Goal: Task Accomplishment & Management: Manage account settings

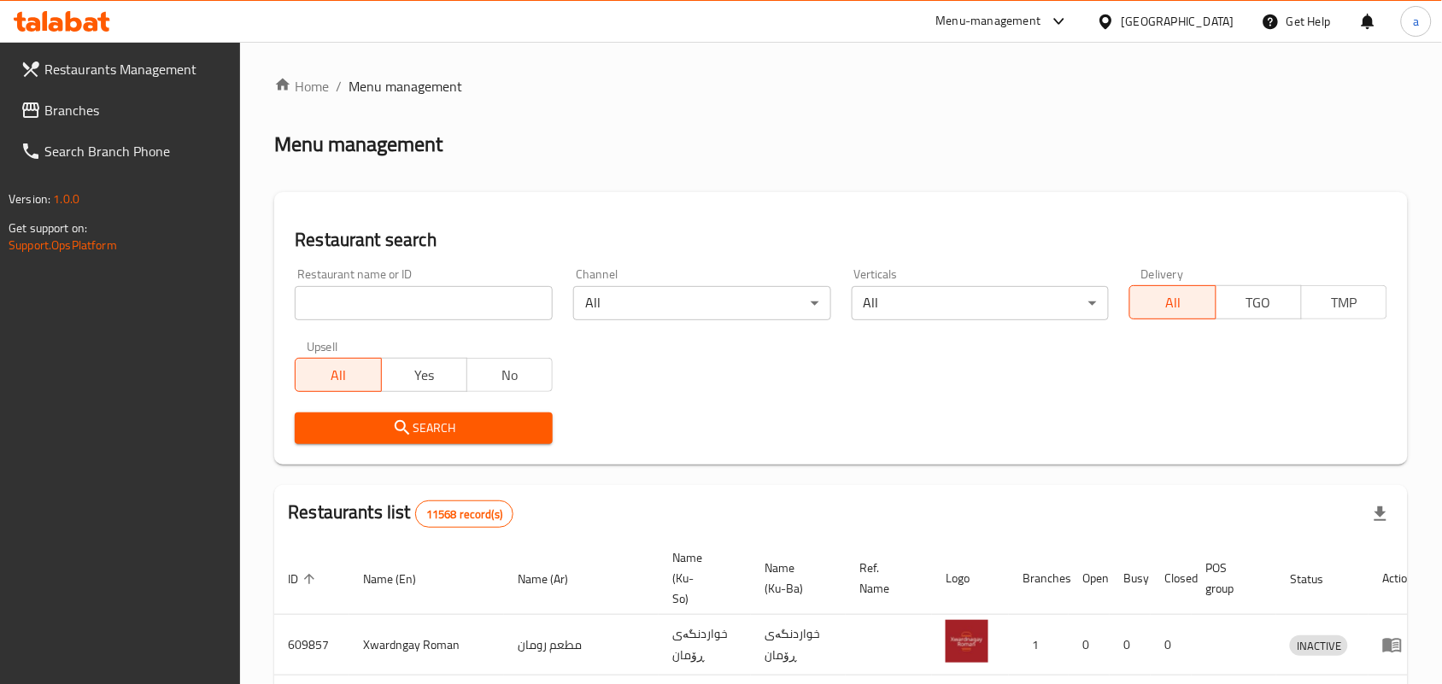
click at [391, 313] on input "search" at bounding box center [424, 303] width 258 height 34
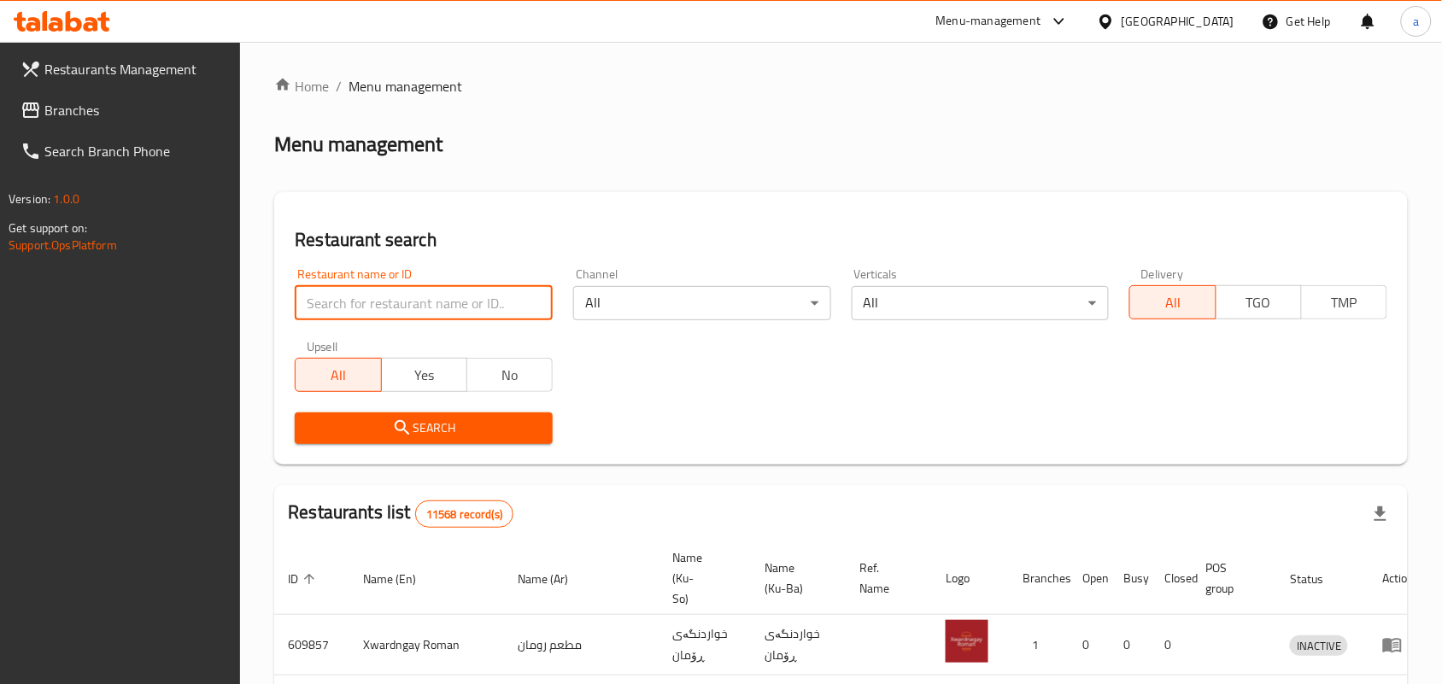
paste input "UK Fresh"
type input "UK Fresh"
click button "Search" at bounding box center [424, 428] width 258 height 32
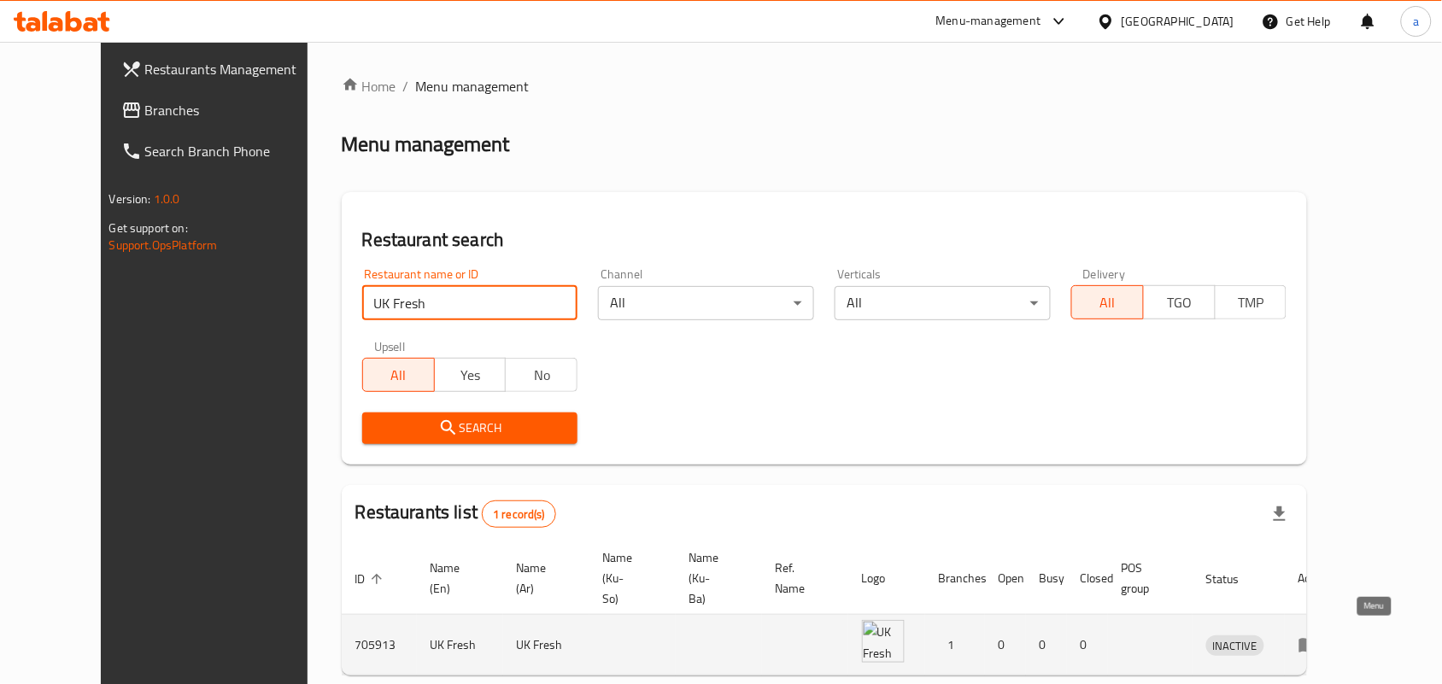
click at [1318, 639] on icon "enhanced table" at bounding box center [1308, 646] width 19 height 15
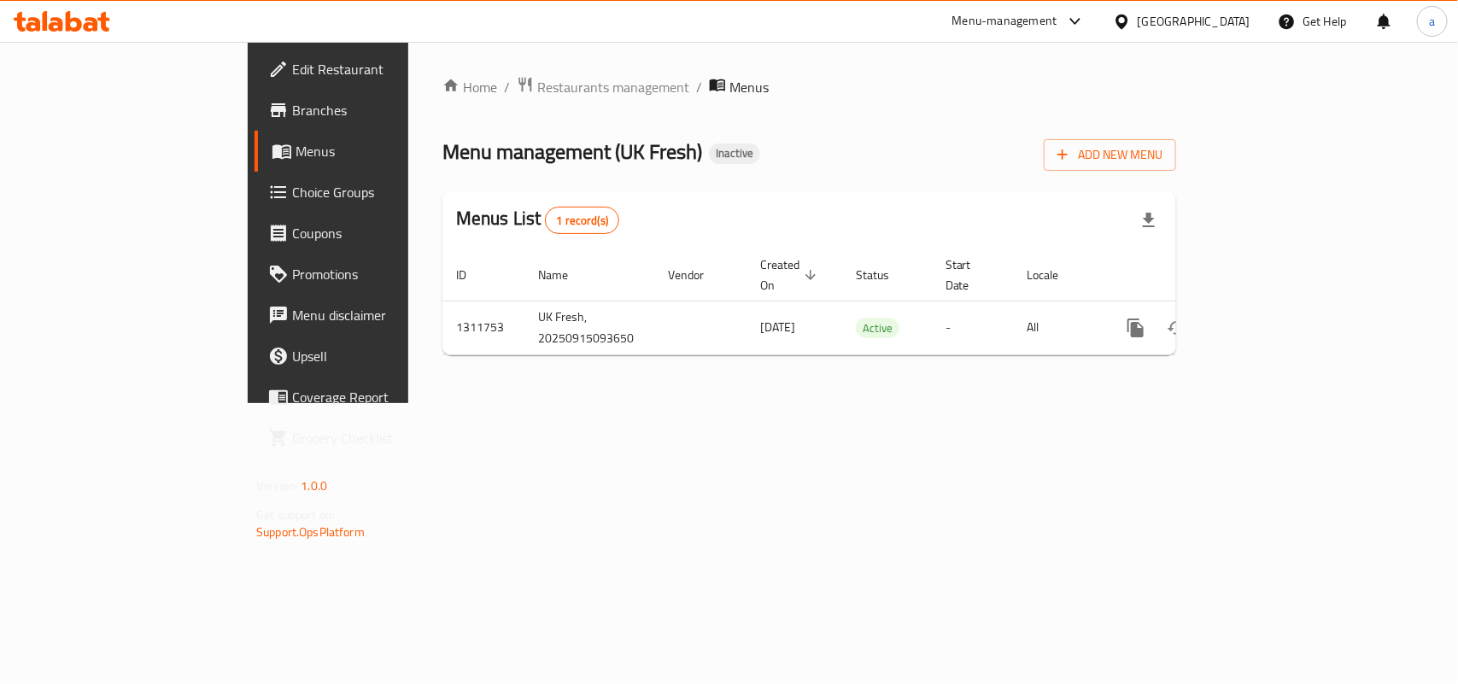
click at [292, 68] on span "Edit Restaurant" at bounding box center [384, 69] width 185 height 20
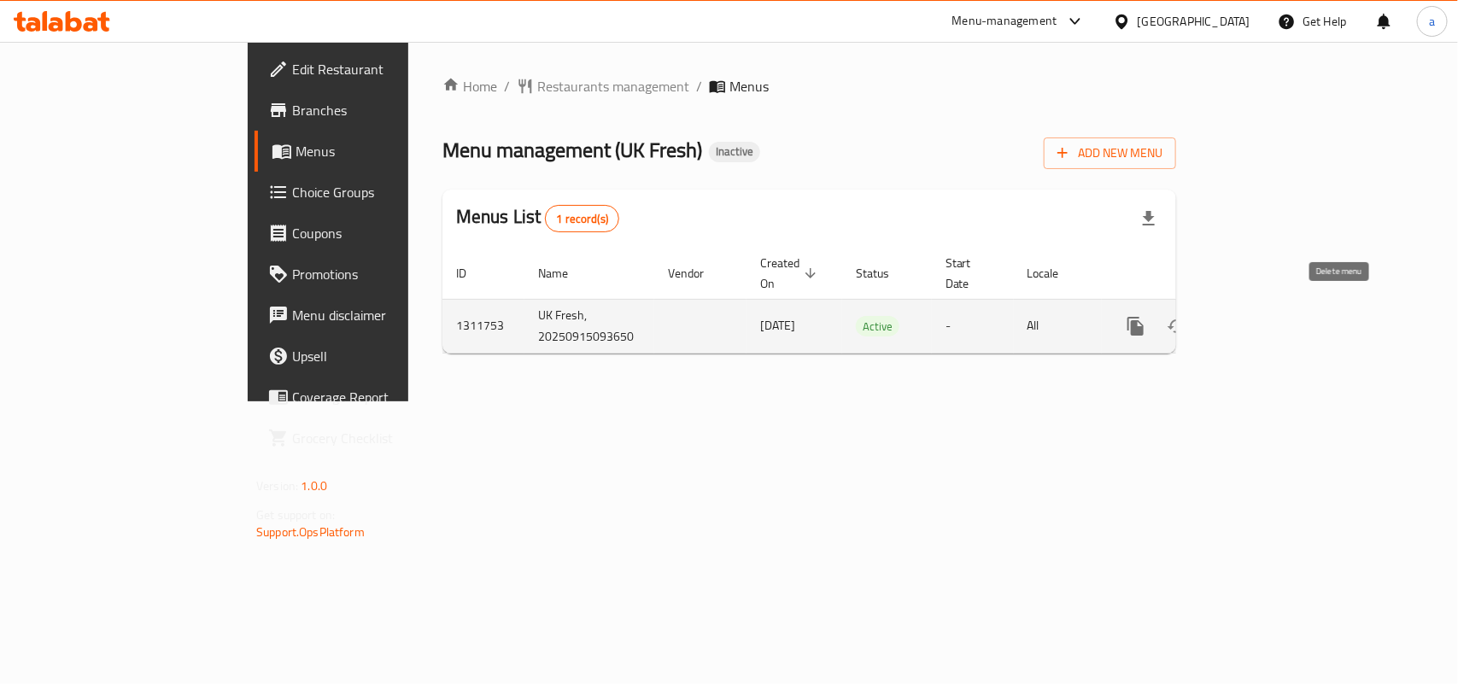
click at [1224, 319] on icon "enhanced table" at bounding box center [1218, 326] width 12 height 15
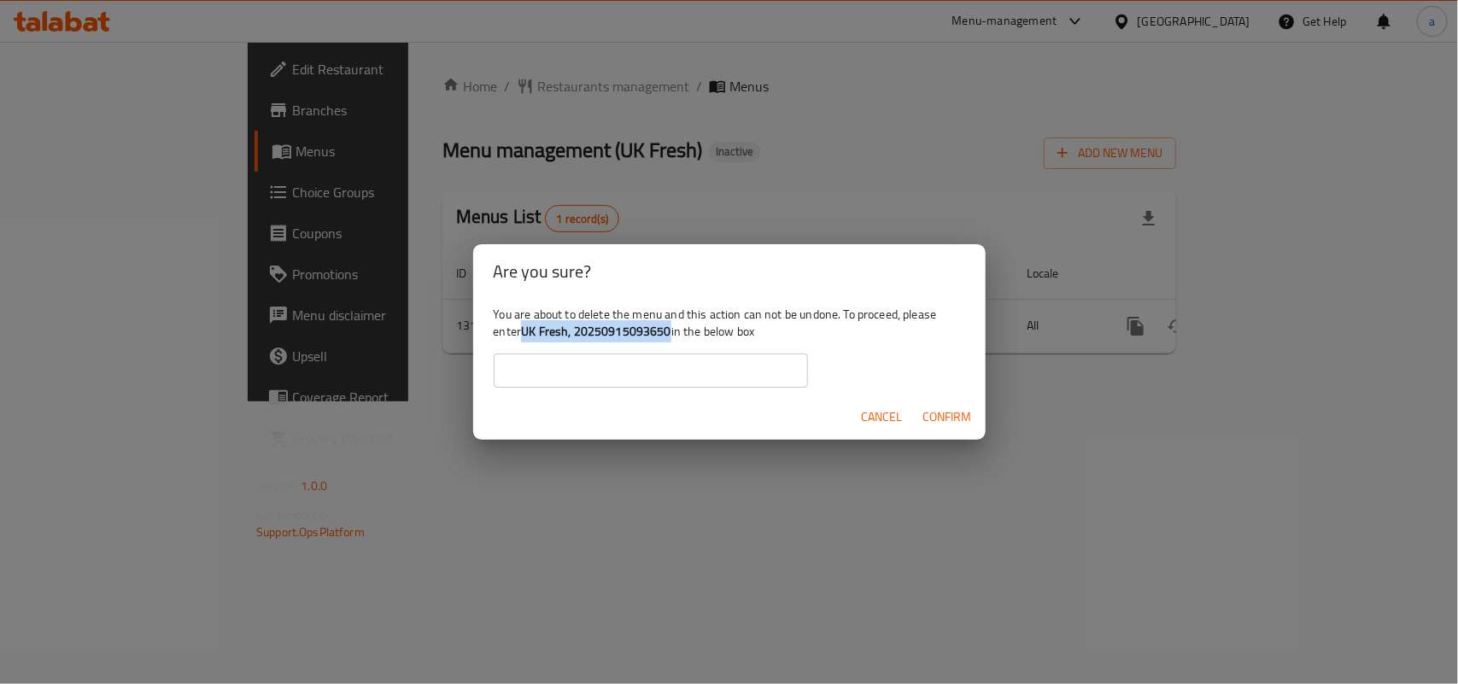
drag, startPoint x: 565, startPoint y: 334, endPoint x: 718, endPoint y: 331, distance: 152.9
click at [671, 331] on b "UK Fresh, 20250915093650" at bounding box center [596, 331] width 150 height 22
copy b "UK Fresh, 20250915093650"
click at [662, 367] on input "text" at bounding box center [651, 371] width 314 height 34
paste input "UK Fresh, 20250915093650"
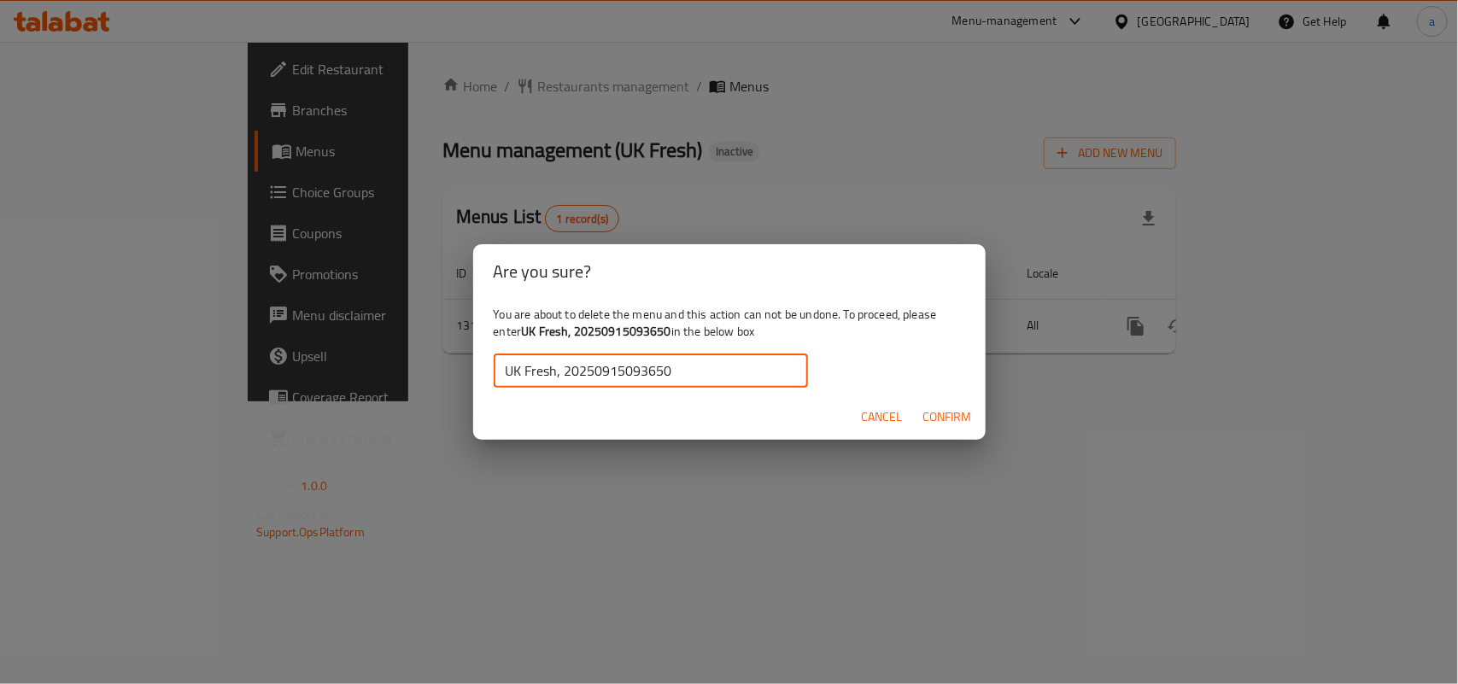
type input "UK Fresh, 20250915093650"
click at [936, 428] on span "Confirm" at bounding box center [947, 416] width 49 height 21
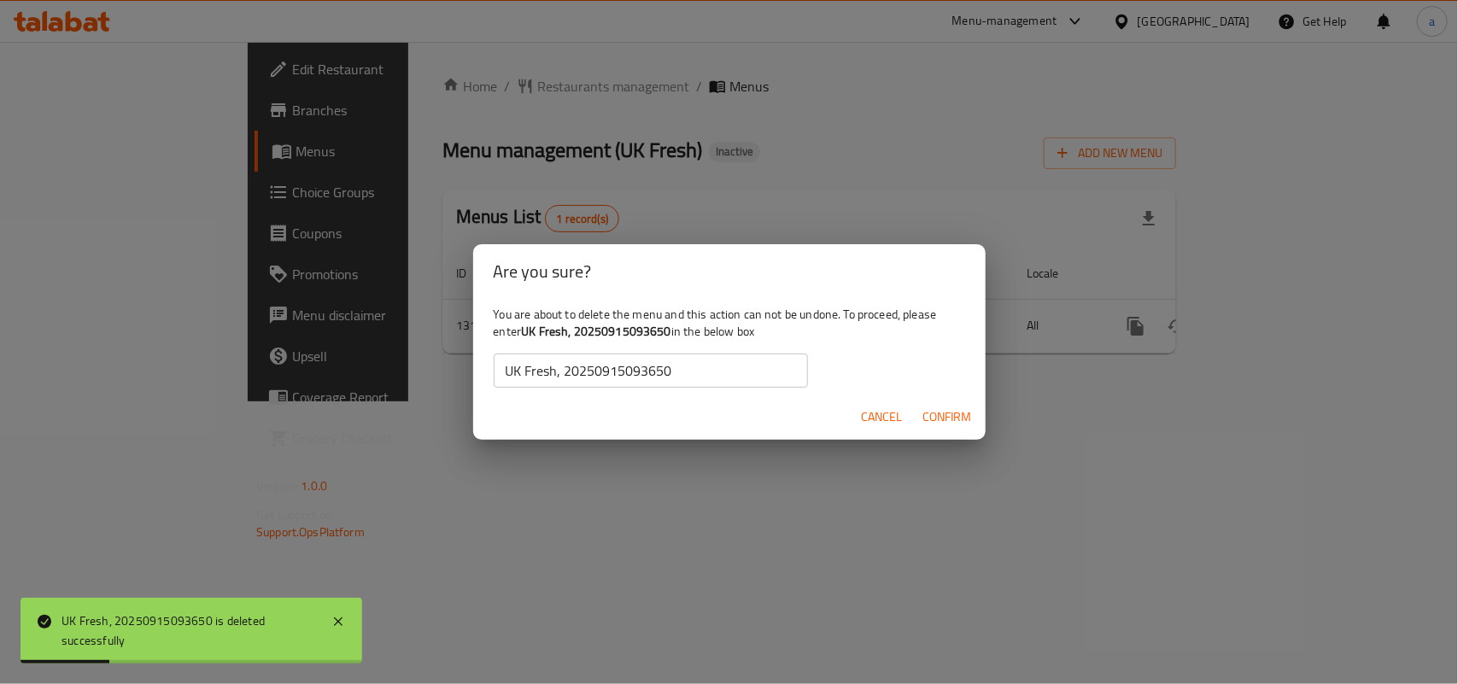
click at [878, 424] on span "Cancel" at bounding box center [882, 416] width 41 height 21
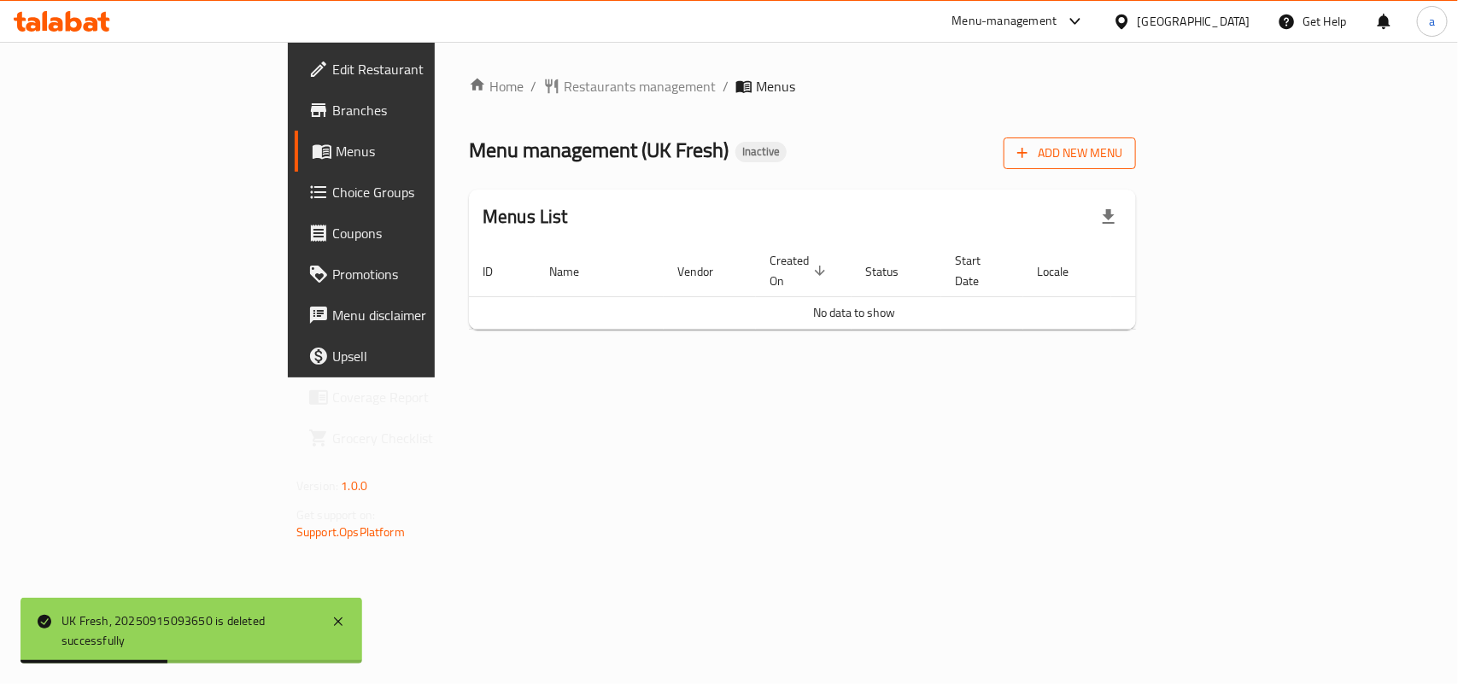
click at [1136, 163] on button "Add New Menu" at bounding box center [1069, 153] width 132 height 32
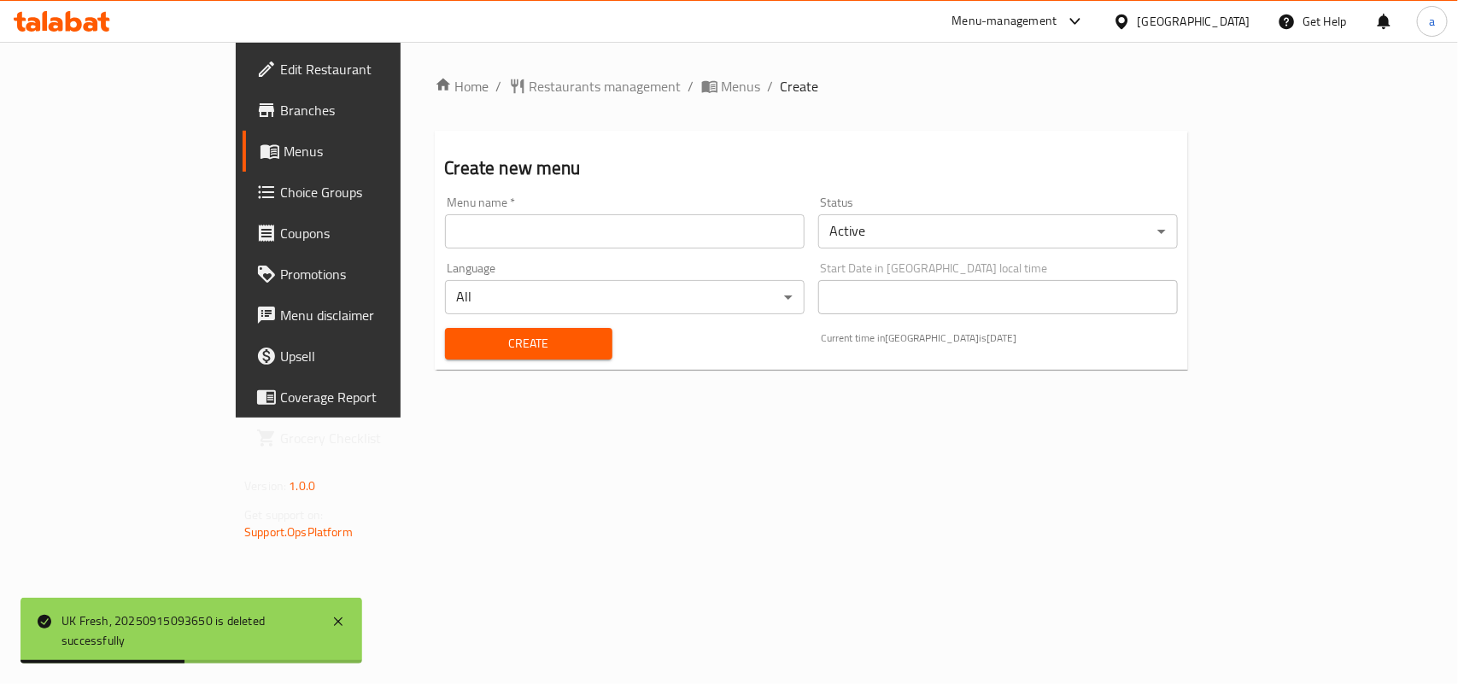
click at [686, 237] on input "text" at bounding box center [625, 231] width 360 height 34
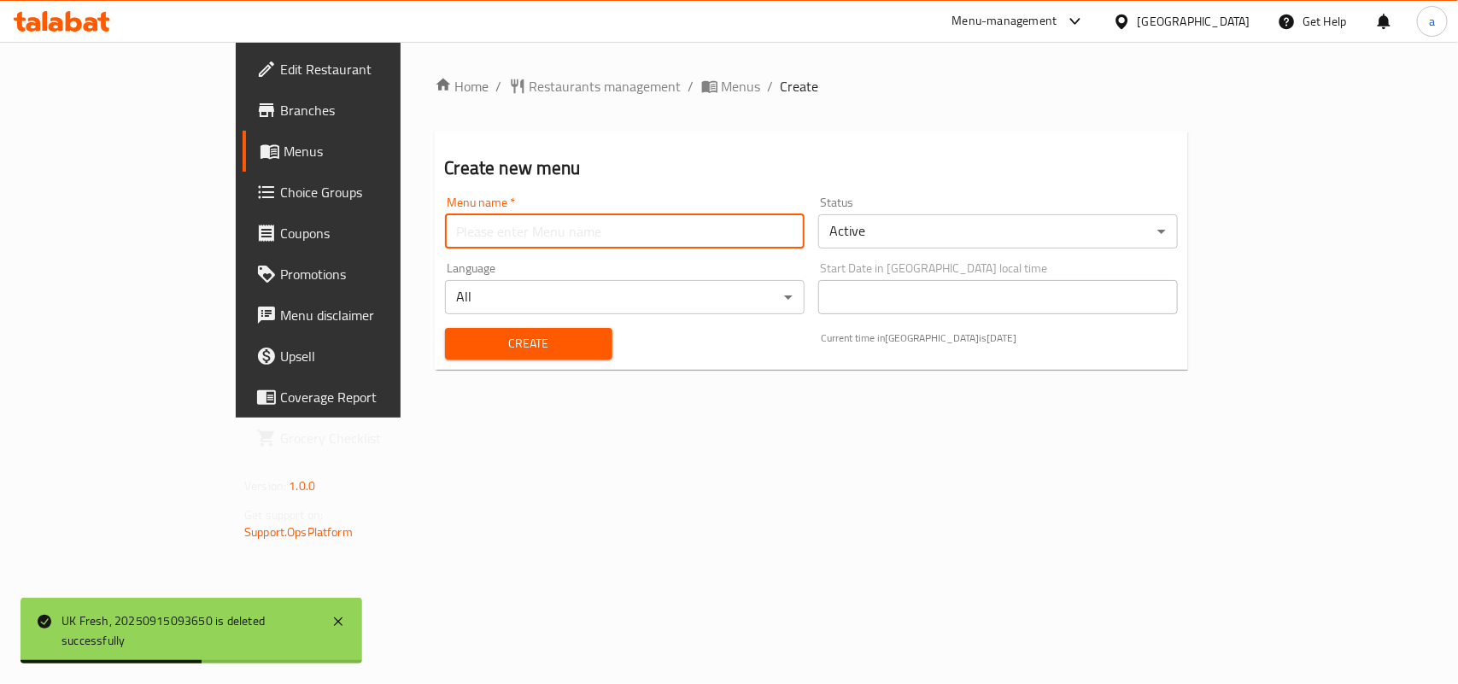
type input "AMAR"
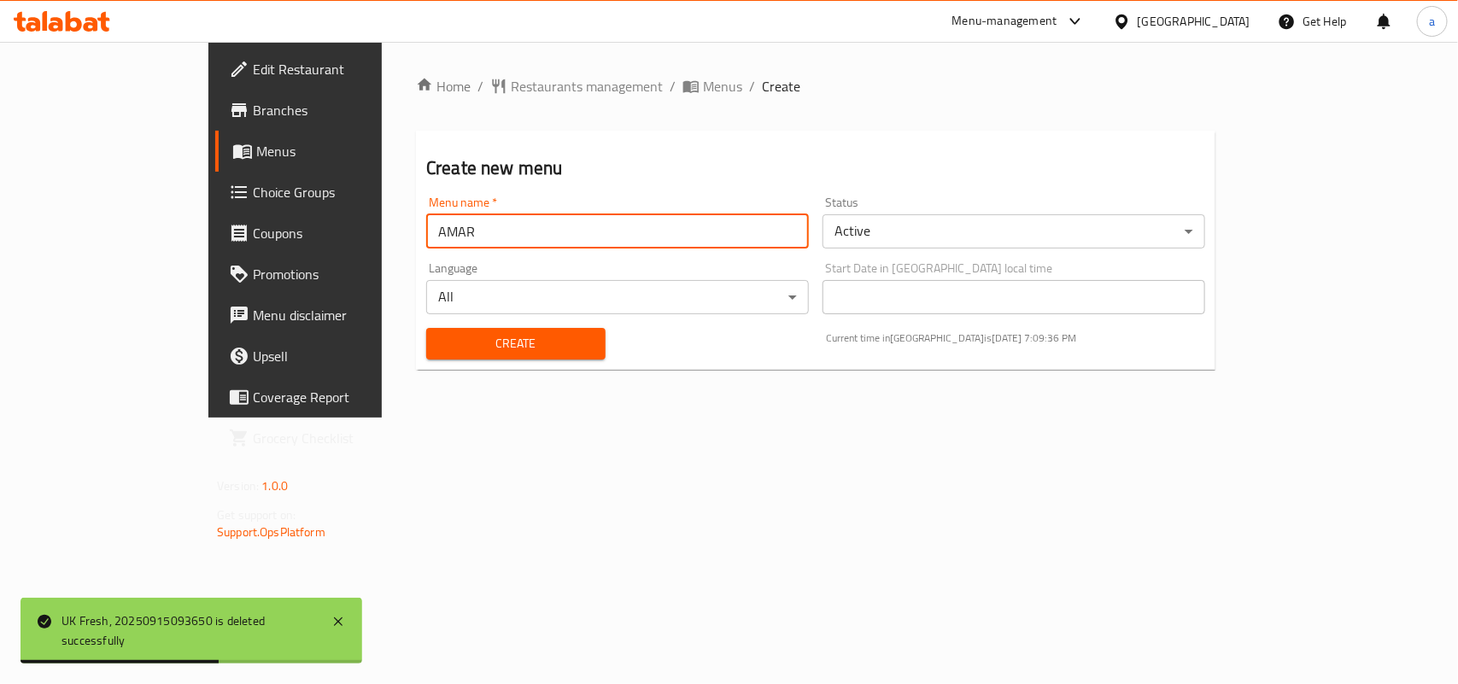
click at [440, 352] on span "Create" at bounding box center [516, 343] width 152 height 21
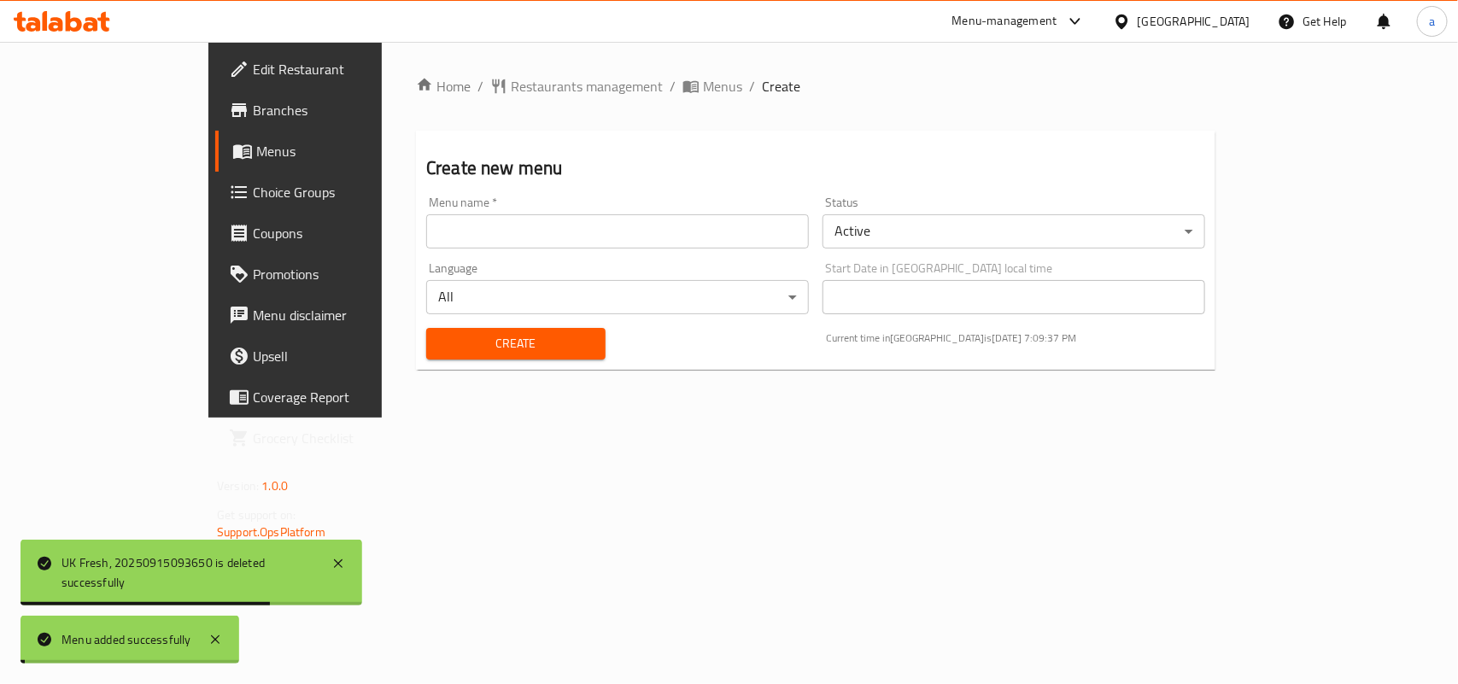
click at [703, 87] on span "Menus" at bounding box center [722, 86] width 39 height 20
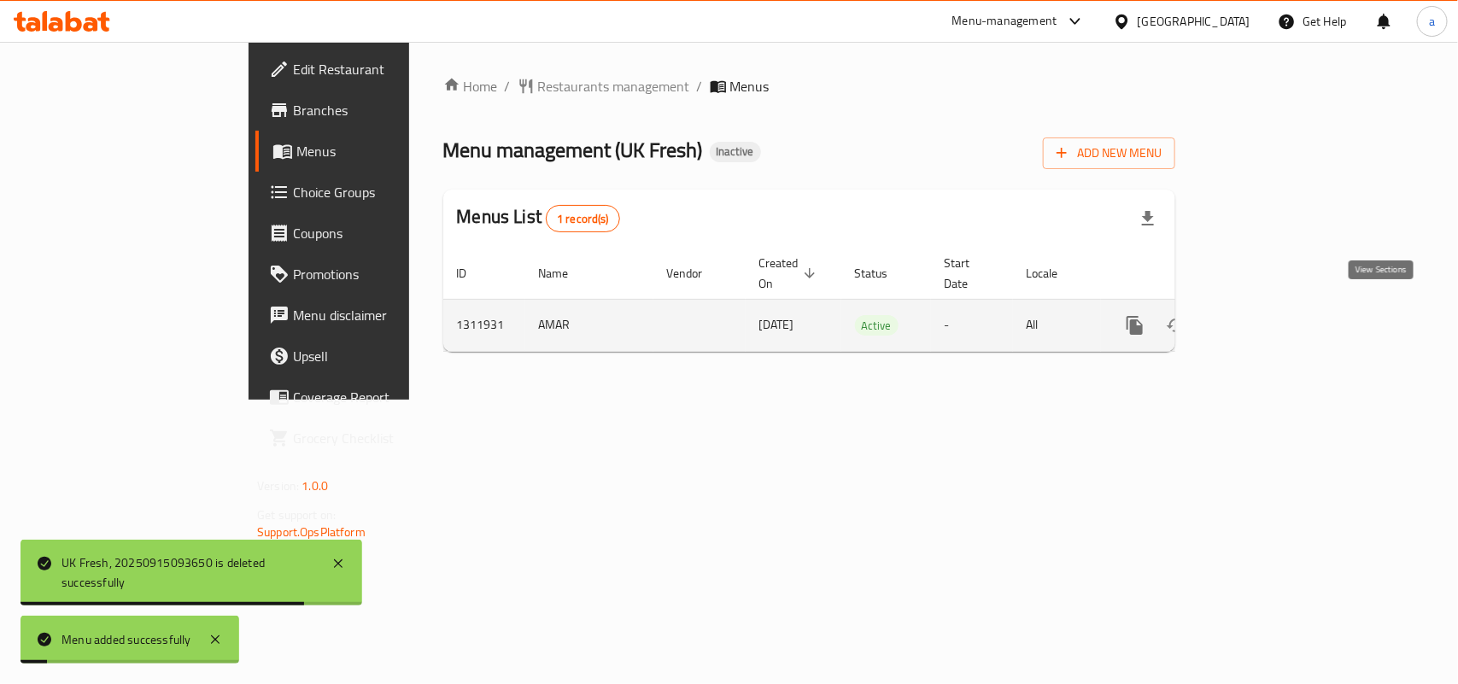
click at [1268, 317] on icon "enhanced table" at bounding box center [1258, 325] width 20 height 20
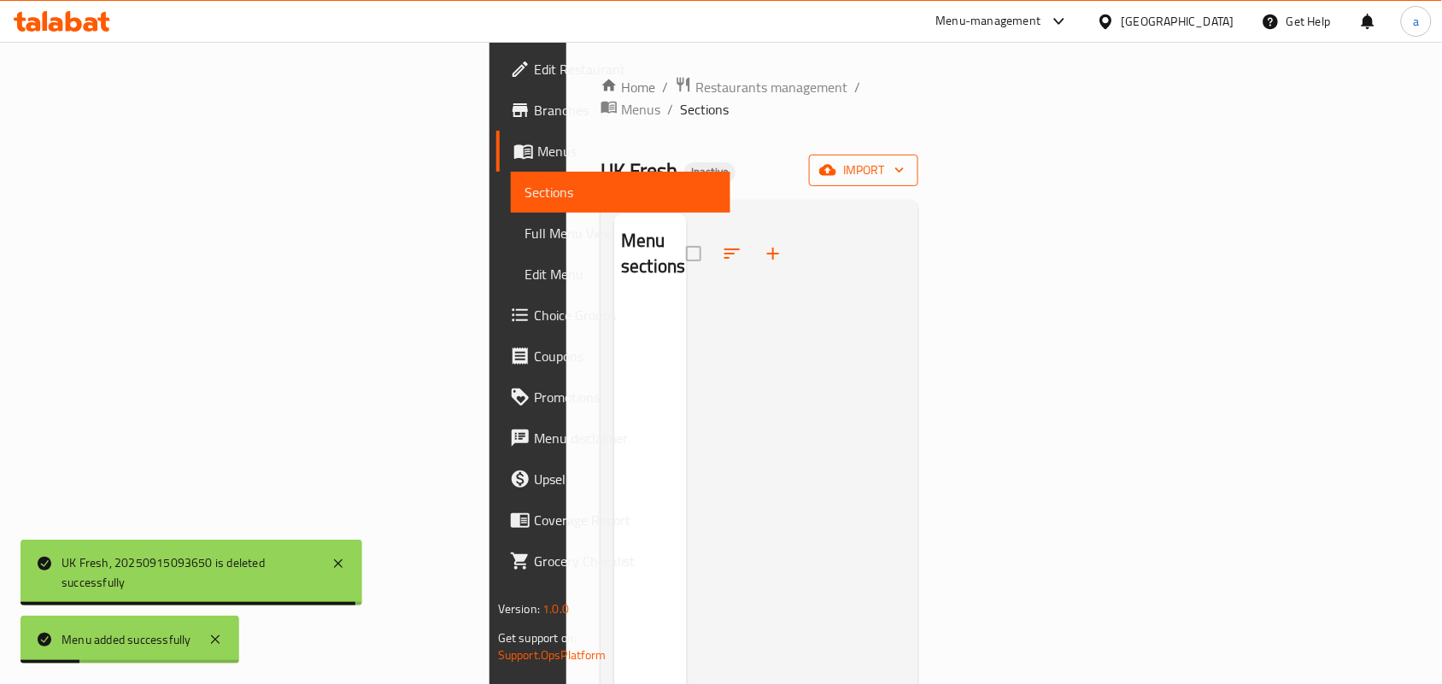
click at [904, 160] on span "import" at bounding box center [863, 170] width 82 height 21
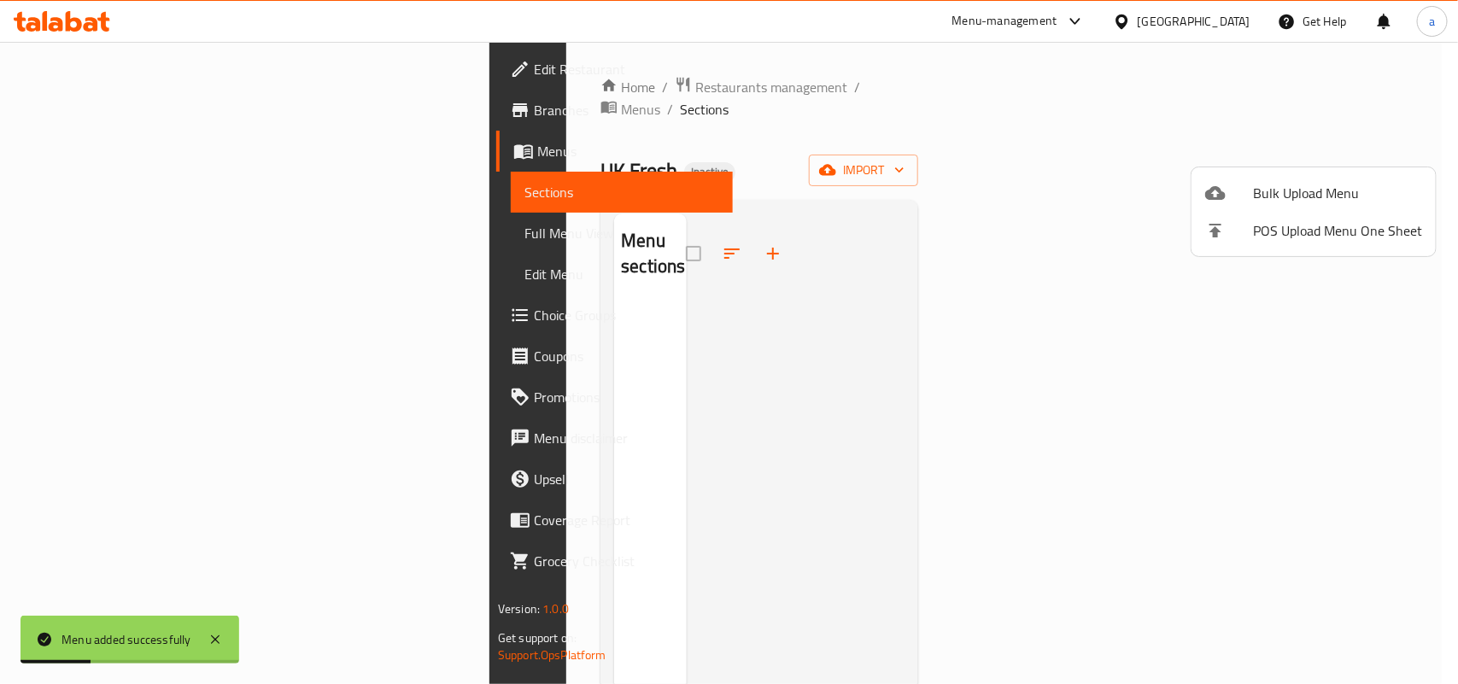
click at [1298, 183] on span "Bulk Upload Menu" at bounding box center [1337, 193] width 169 height 20
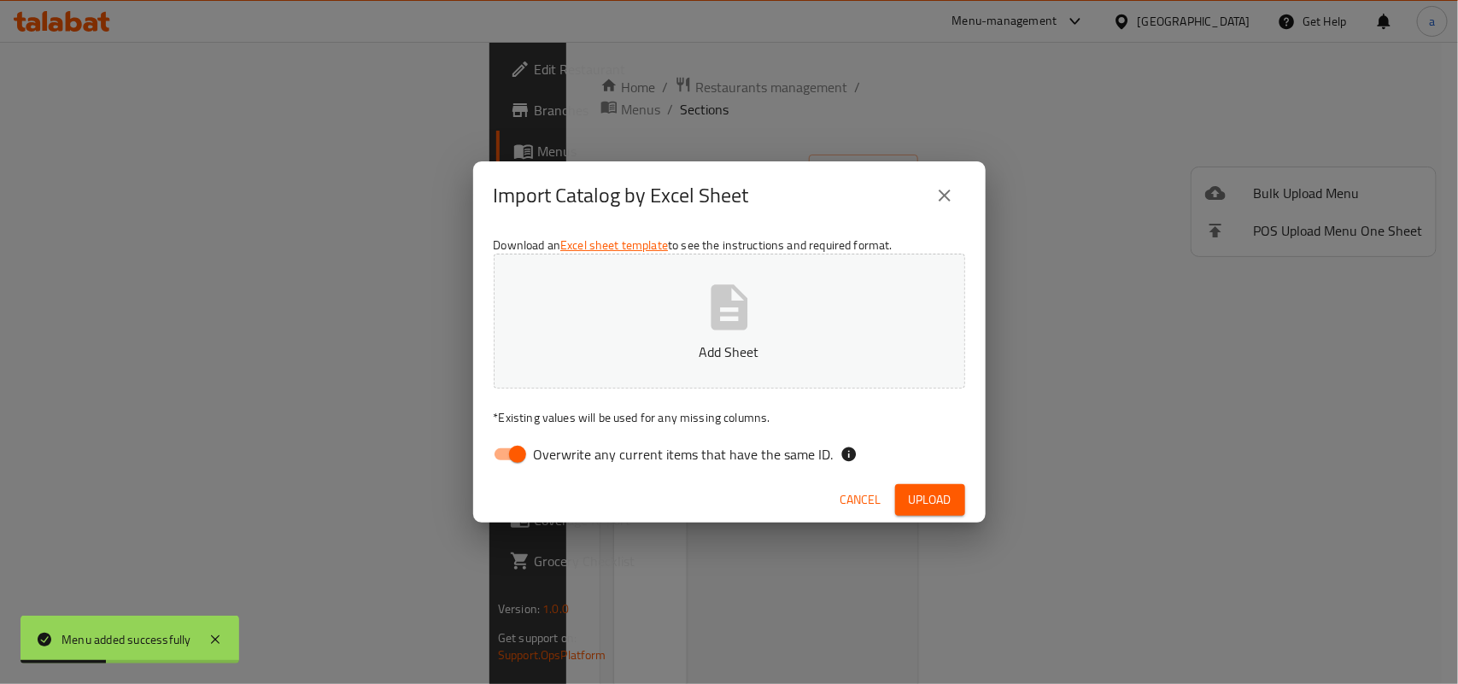
click at [532, 432] on div "Download an Excel sheet template to see the instructions and required format. A…" at bounding box center [729, 354] width 512 height 248
click at [511, 453] on input "Overwrite any current items that have the same ID." at bounding box center [517, 454] width 97 height 32
checkbox input "false"
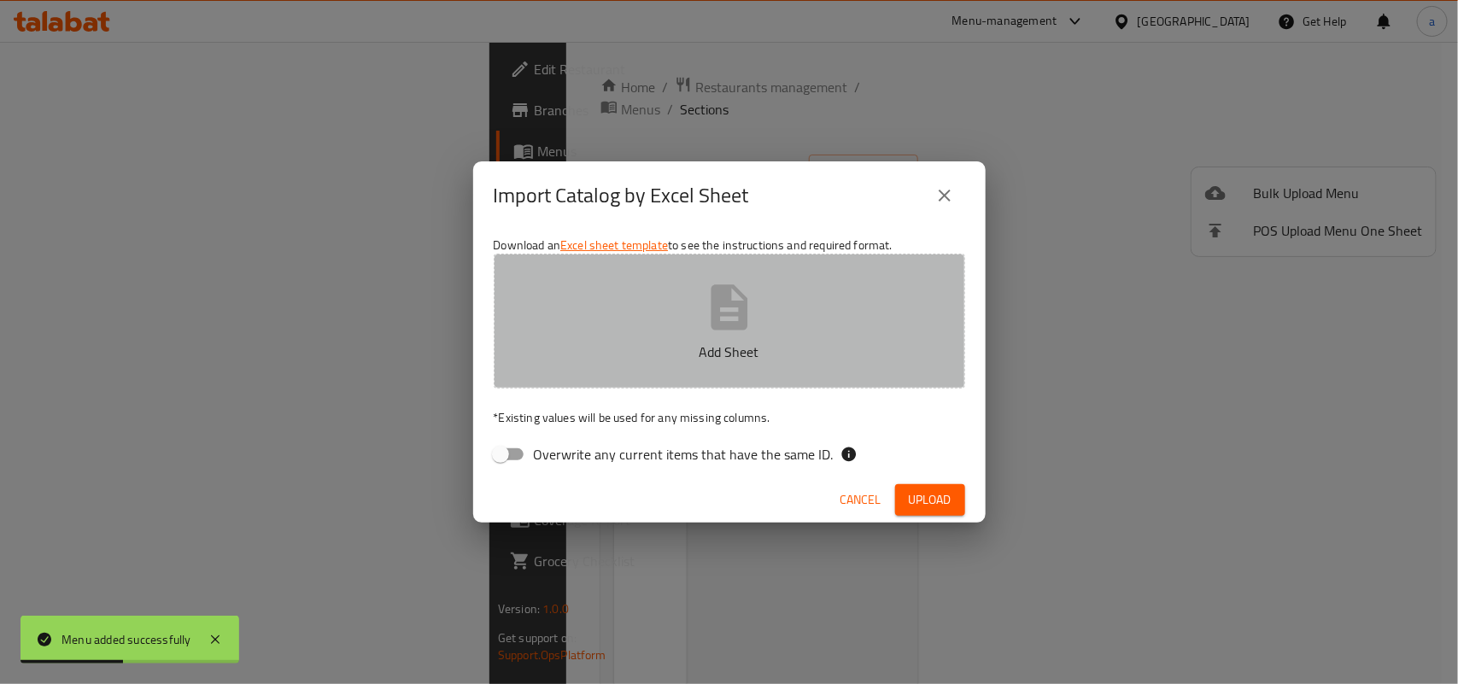
click at [744, 300] on icon "button" at bounding box center [729, 306] width 37 height 45
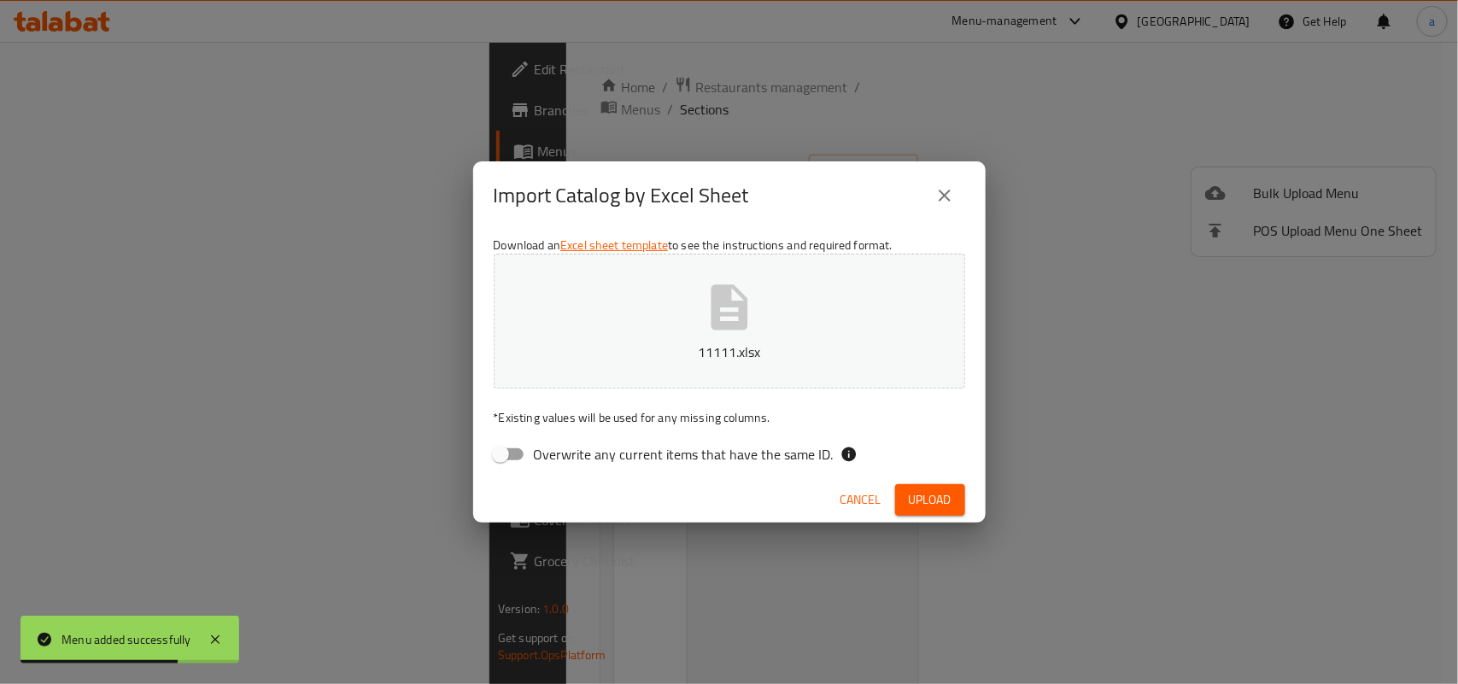
click at [944, 500] on span "Upload" at bounding box center [930, 499] width 43 height 21
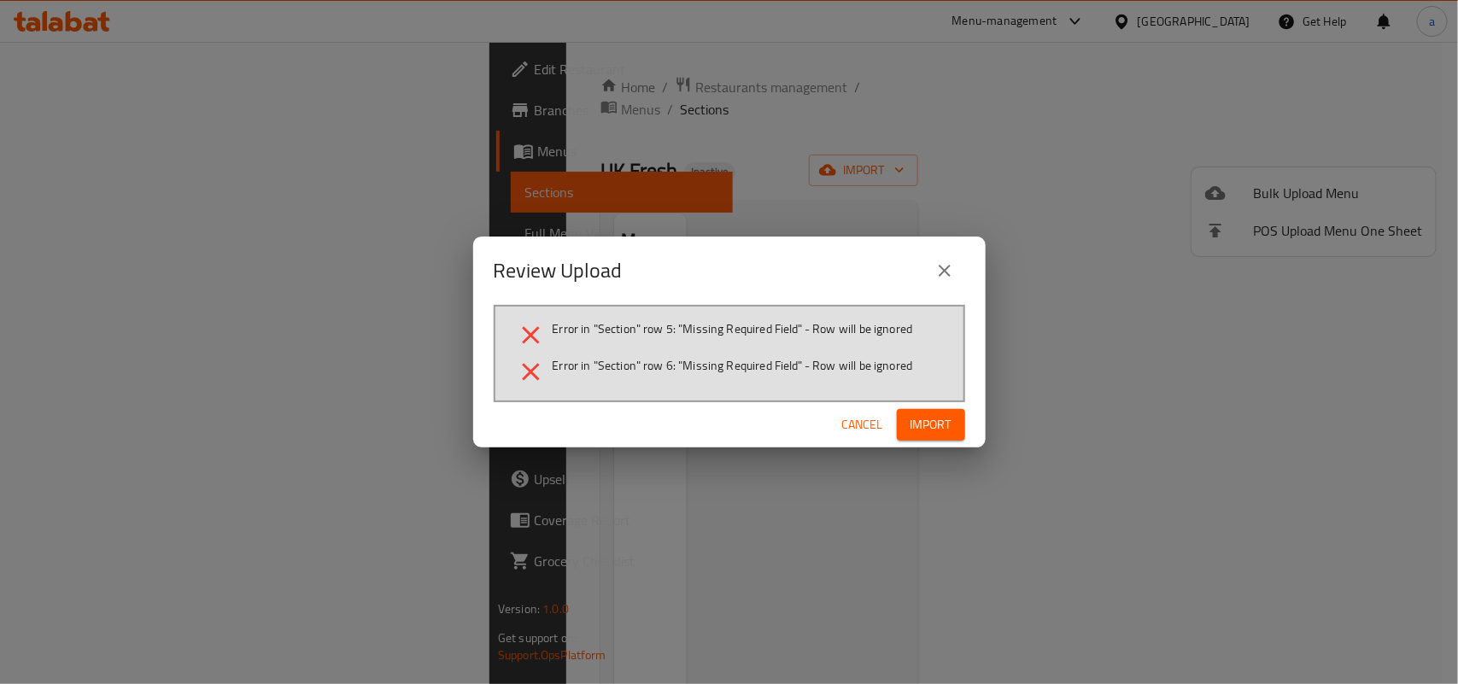
click at [936, 431] on span "Import" at bounding box center [930, 424] width 41 height 21
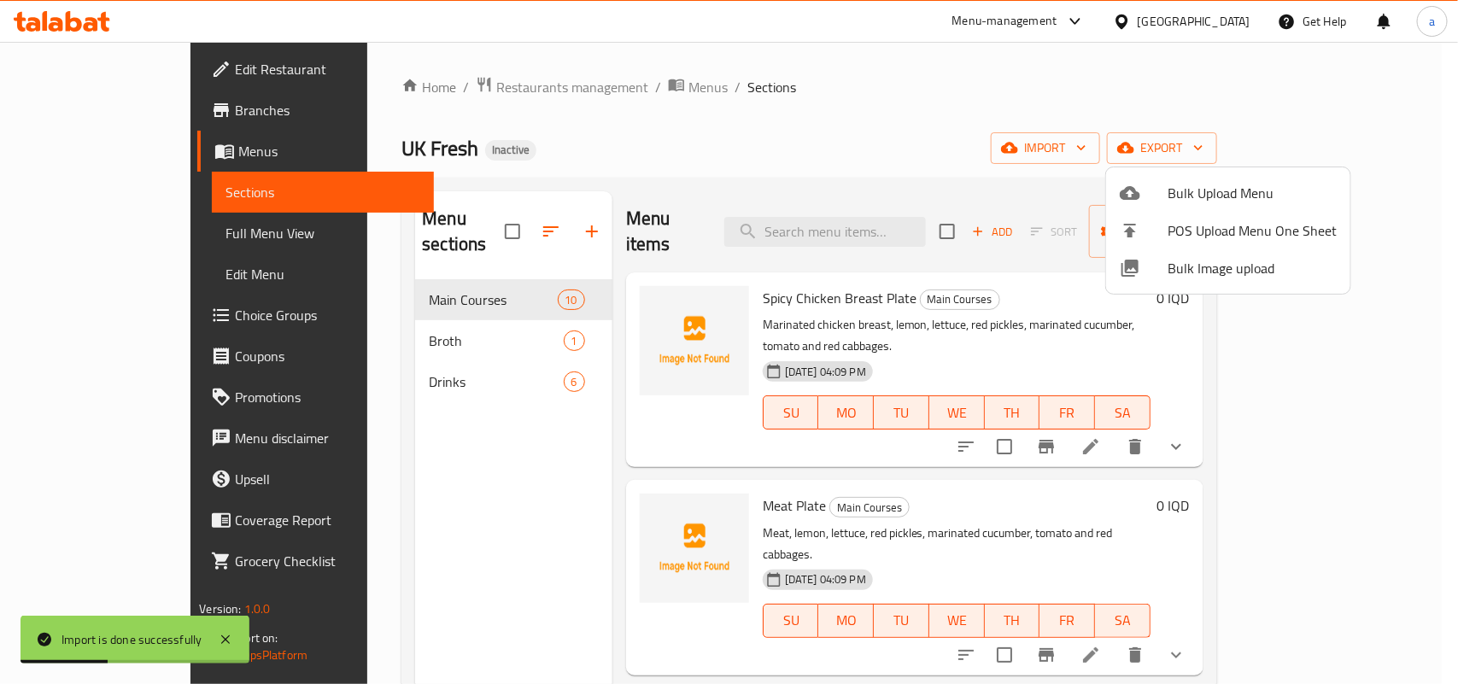
drag, startPoint x: 527, startPoint y: 502, endPoint x: 696, endPoint y: 453, distance: 176.0
click at [526, 504] on div at bounding box center [729, 342] width 1458 height 684
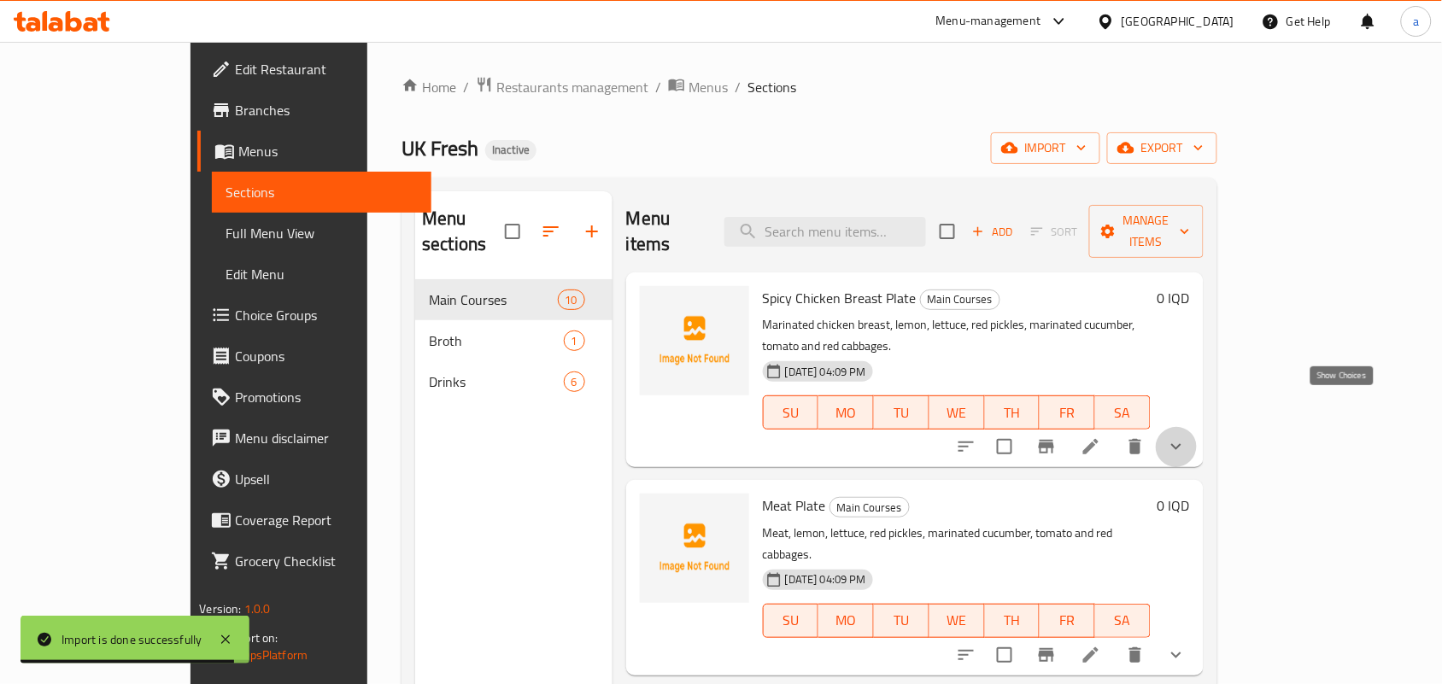
click at [1186, 436] on icon "show more" at bounding box center [1176, 446] width 20 height 20
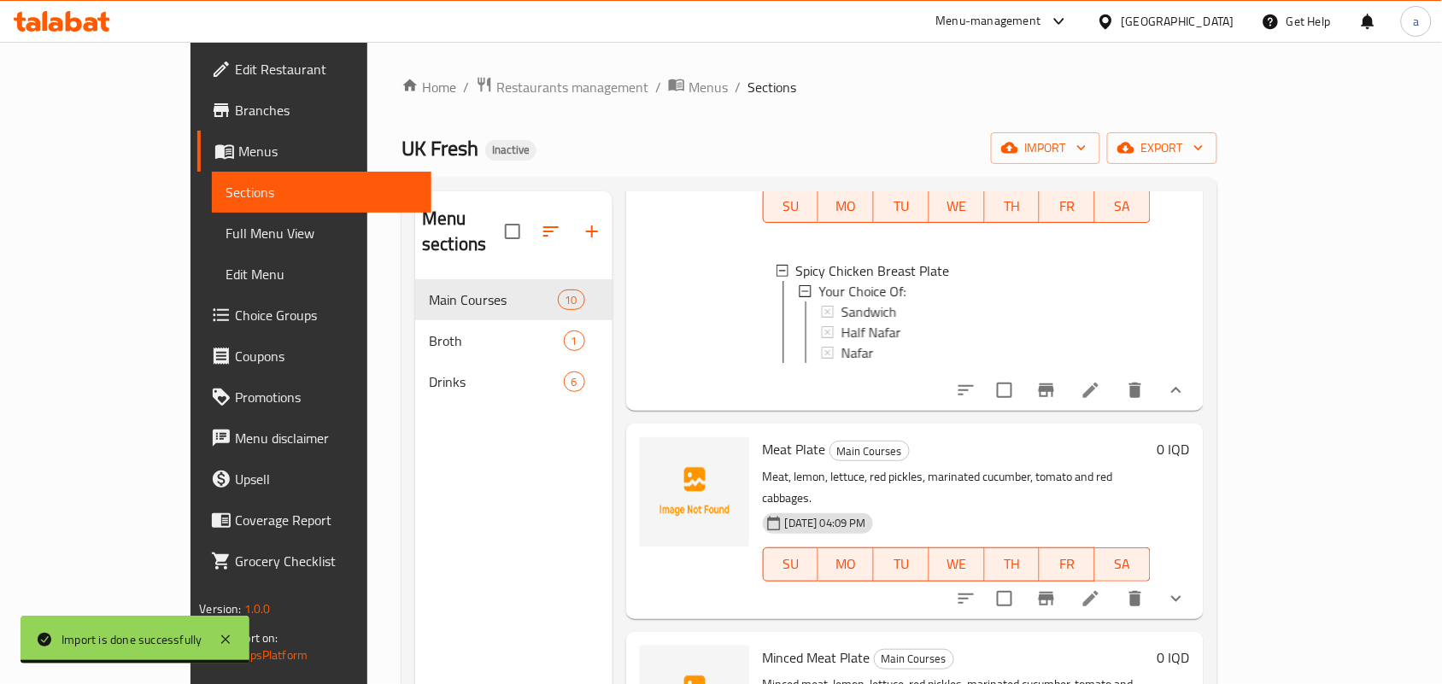
scroll to position [249, 0]
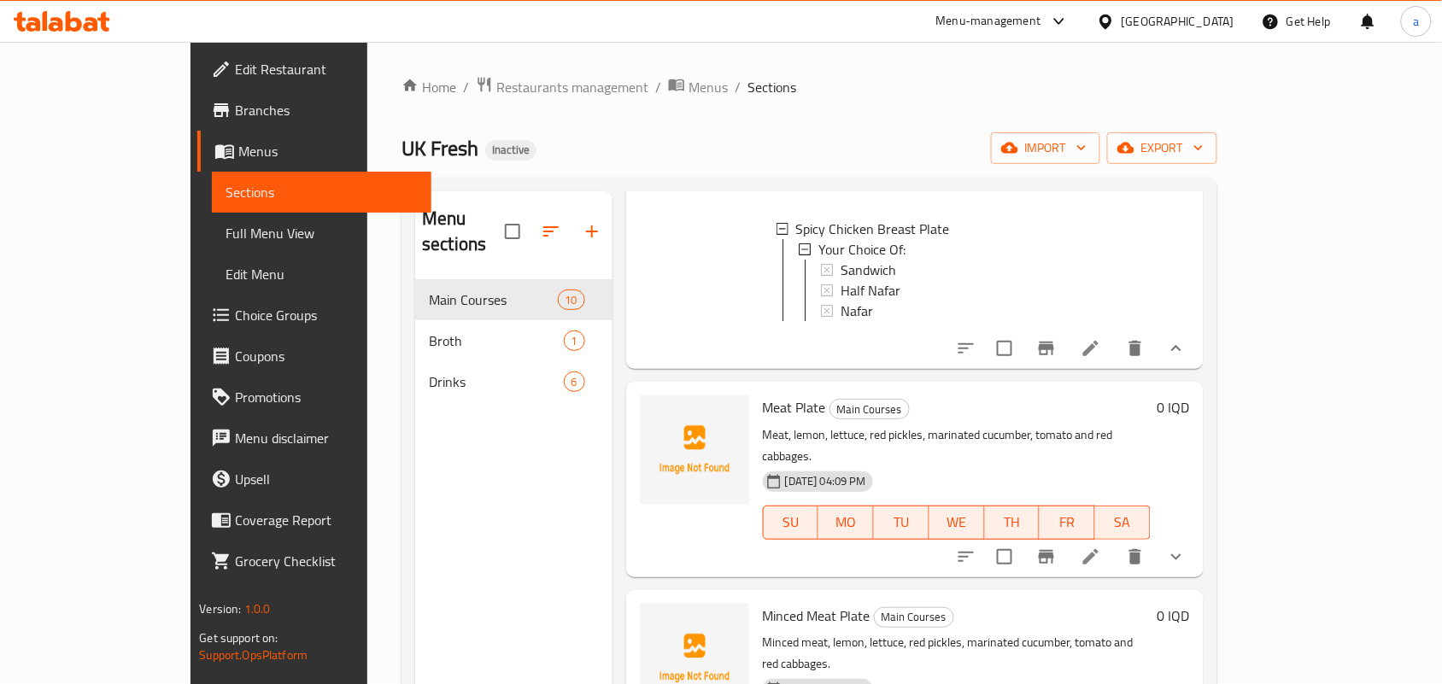
click at [1186, 547] on icon "show more" at bounding box center [1176, 557] width 20 height 20
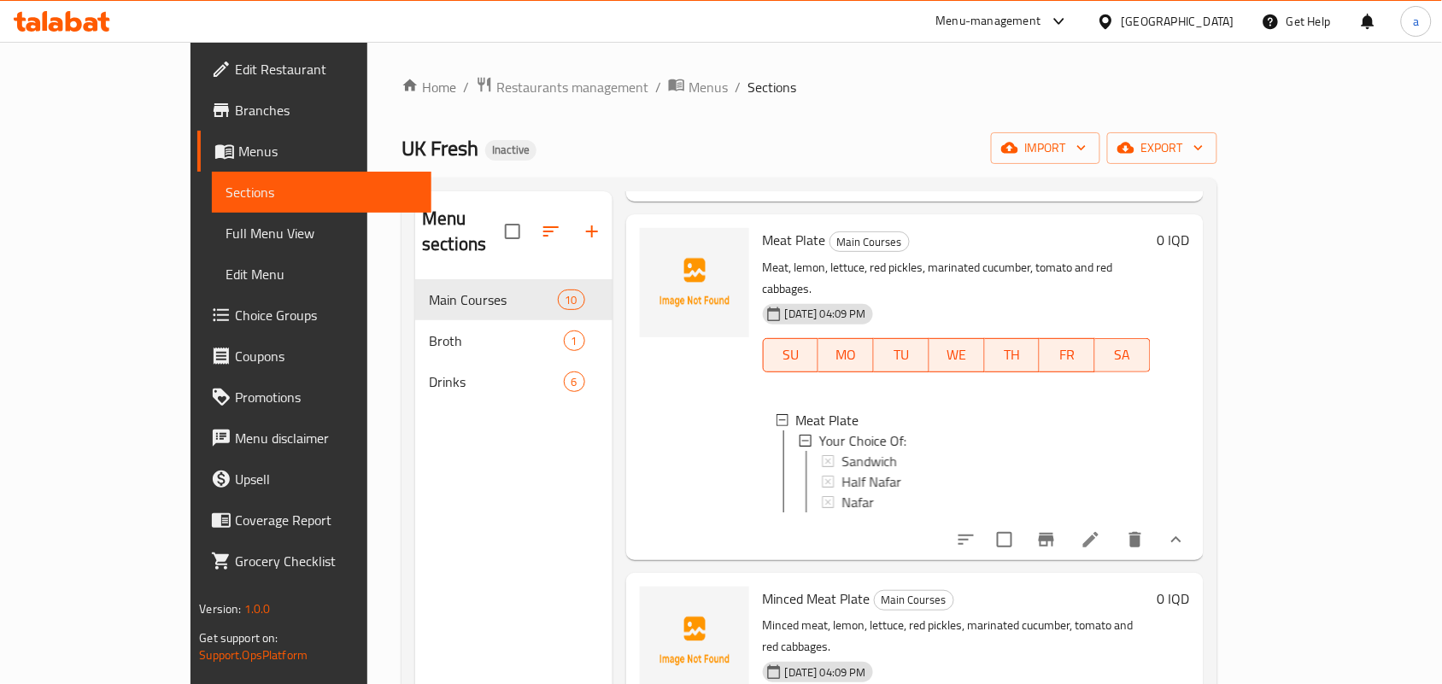
scroll to position [498, 0]
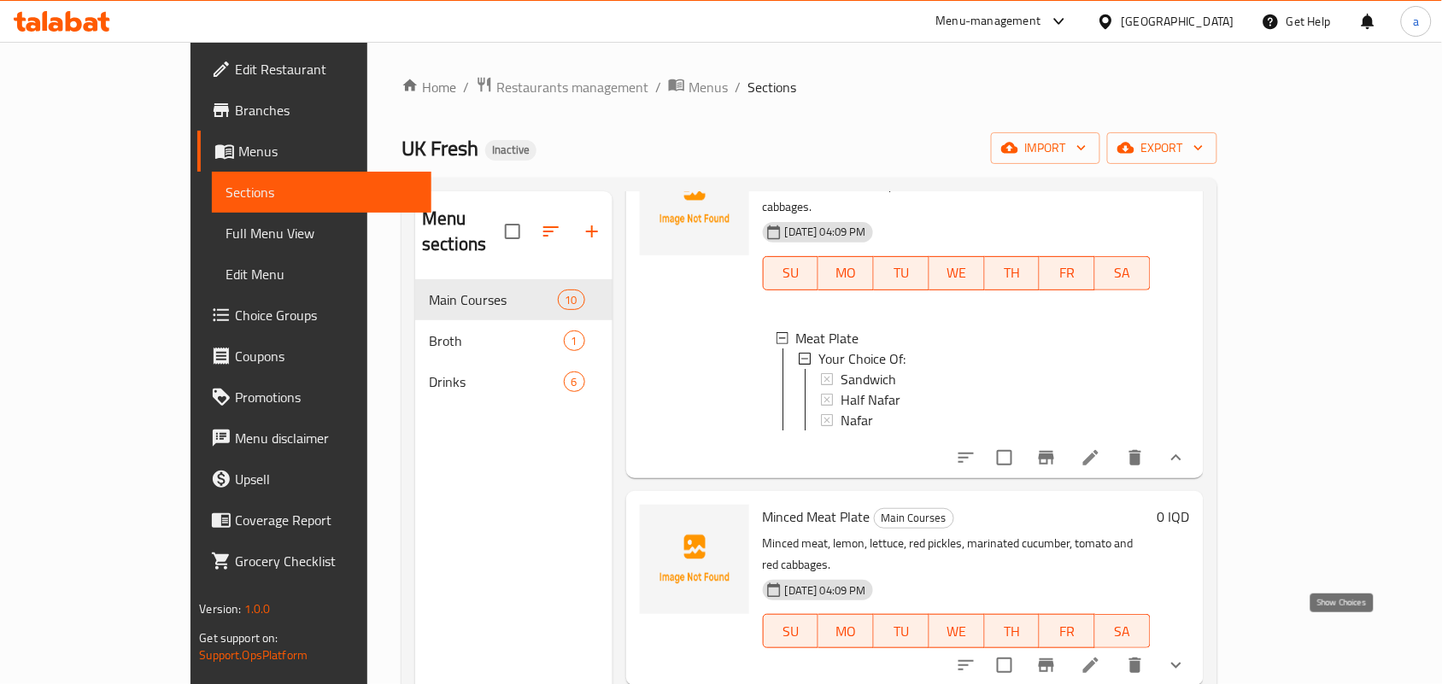
click at [1186, 655] on icon "show more" at bounding box center [1176, 665] width 20 height 20
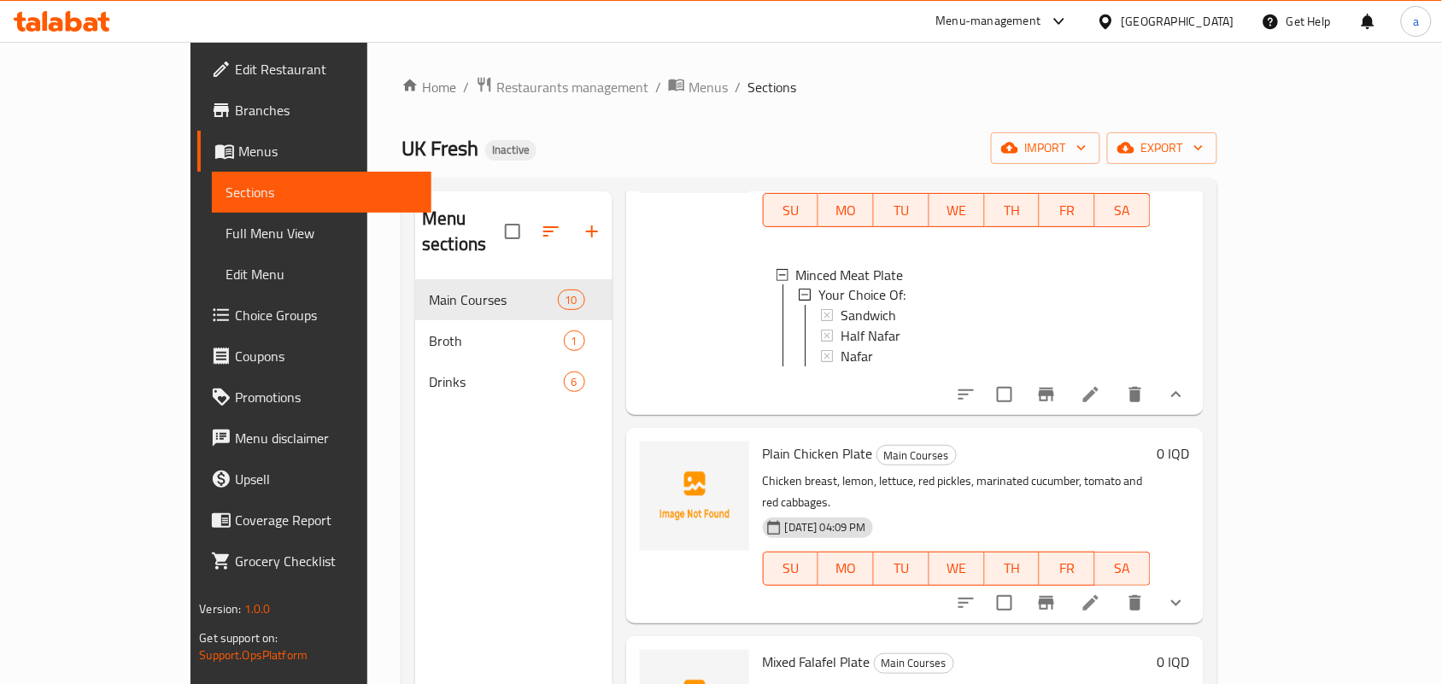
scroll to position [996, 0]
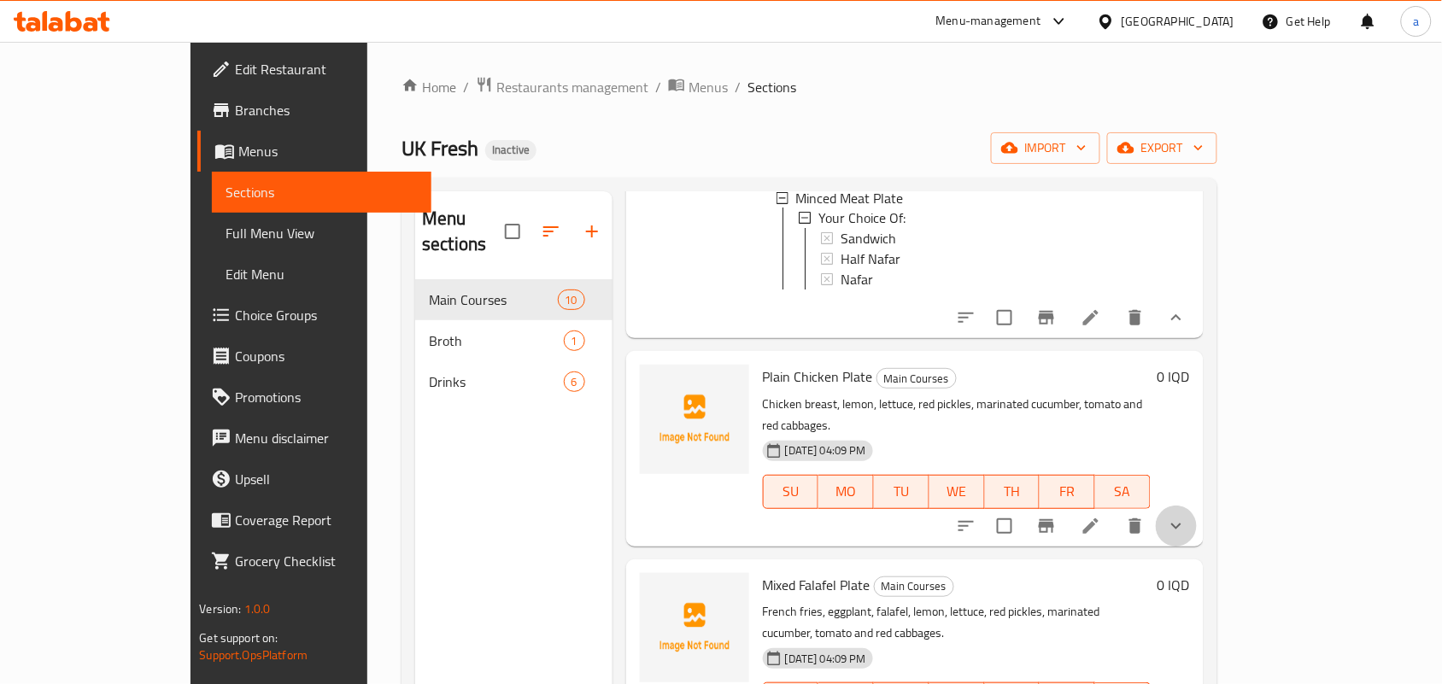
click at [1196, 514] on button "show more" at bounding box center [1175, 526] width 41 height 41
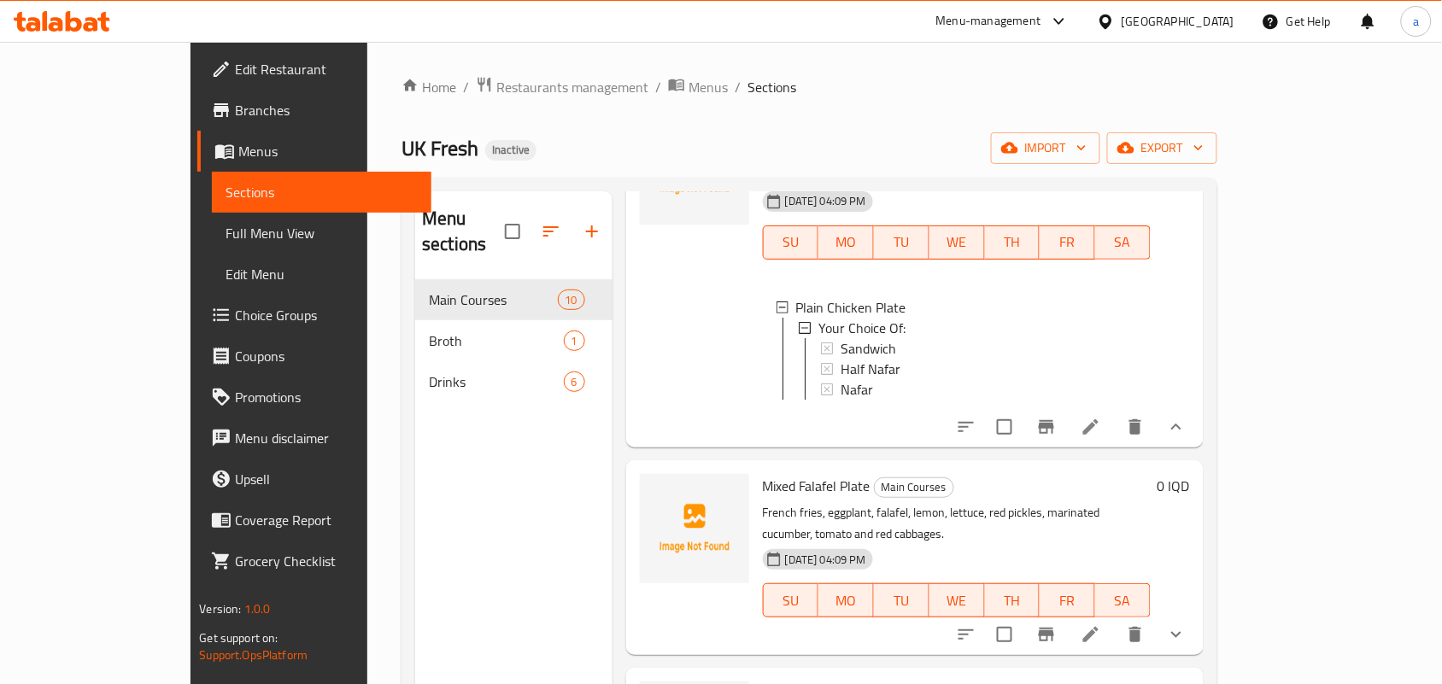
scroll to position [1494, 0]
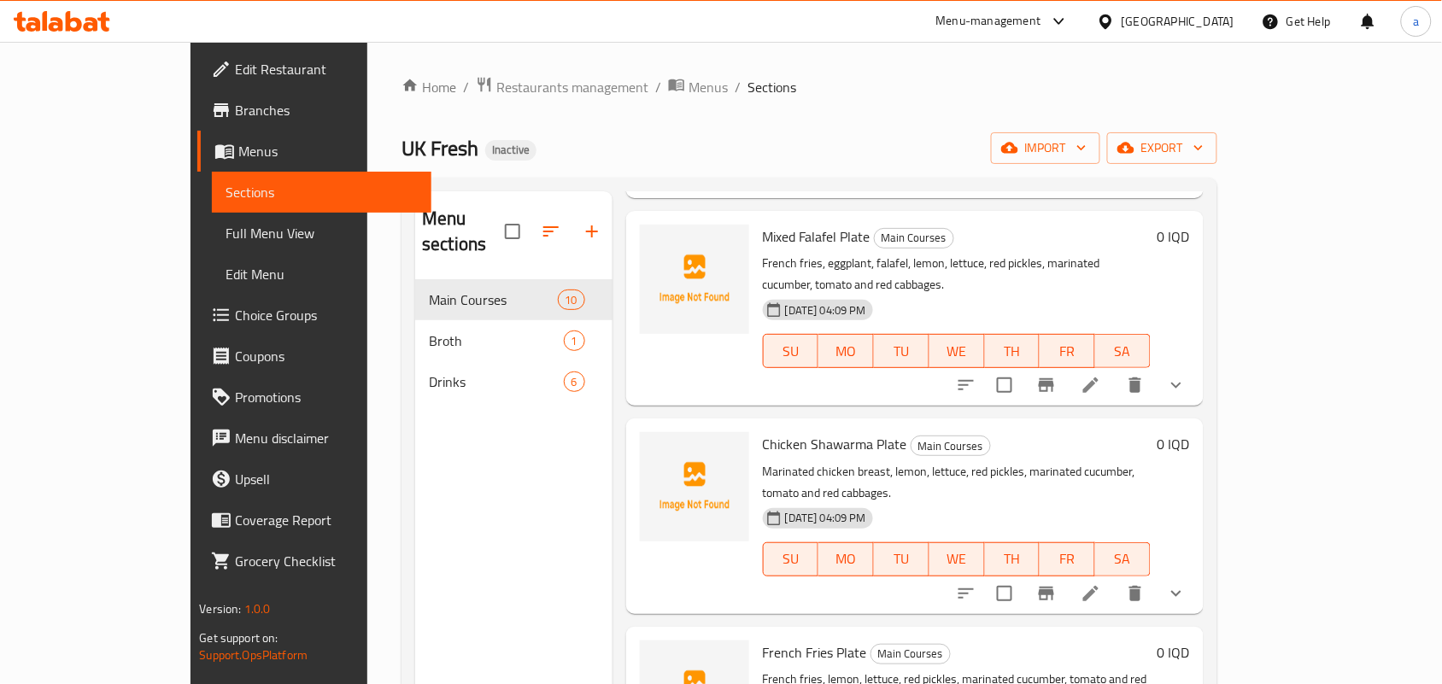
click at [1196, 381] on button "show more" at bounding box center [1175, 385] width 41 height 41
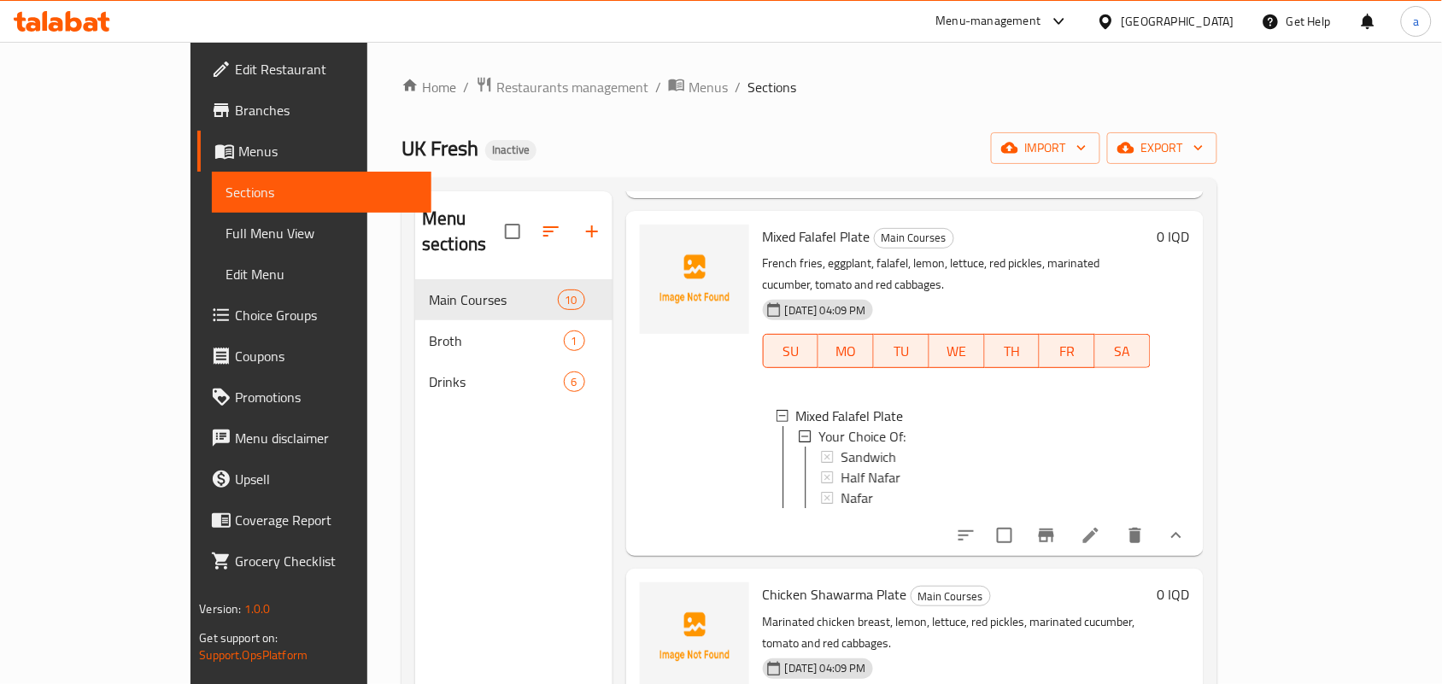
scroll to position [3, 0]
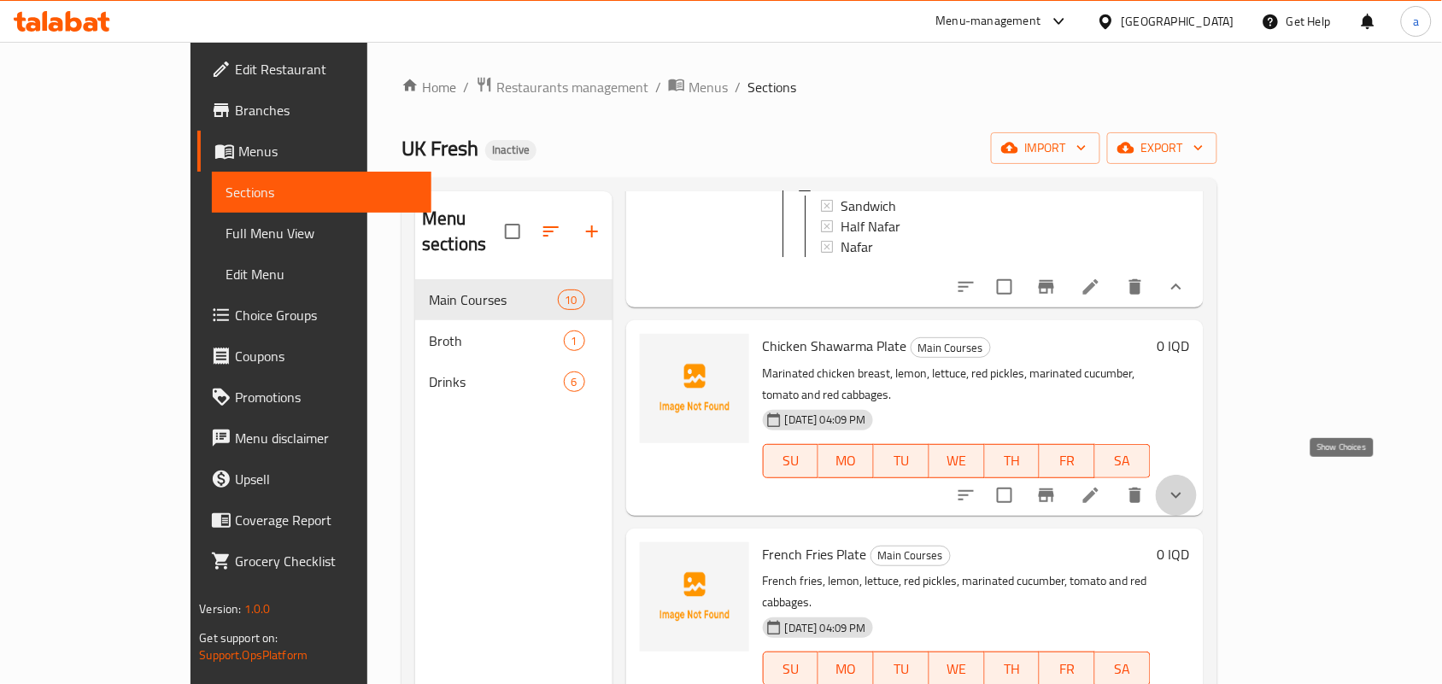
click at [1186, 485] on icon "show more" at bounding box center [1176, 495] width 20 height 20
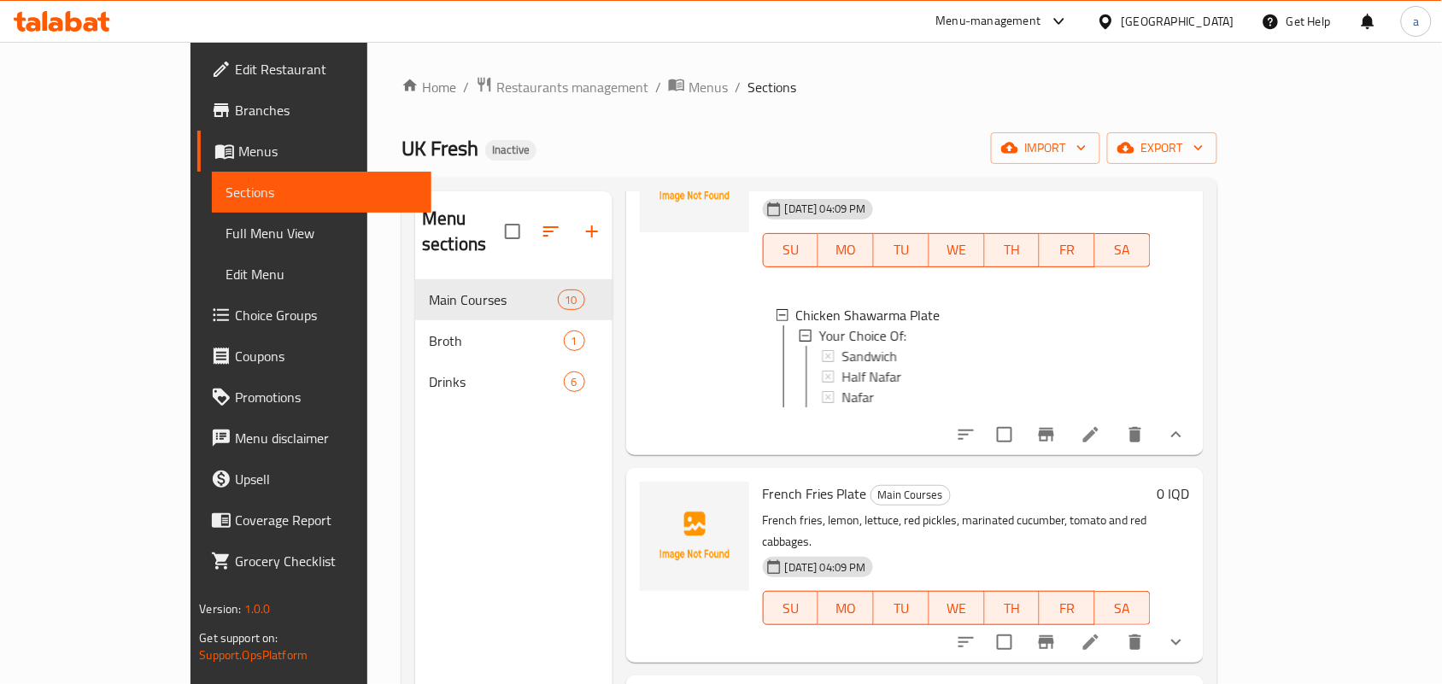
scroll to position [2242, 0]
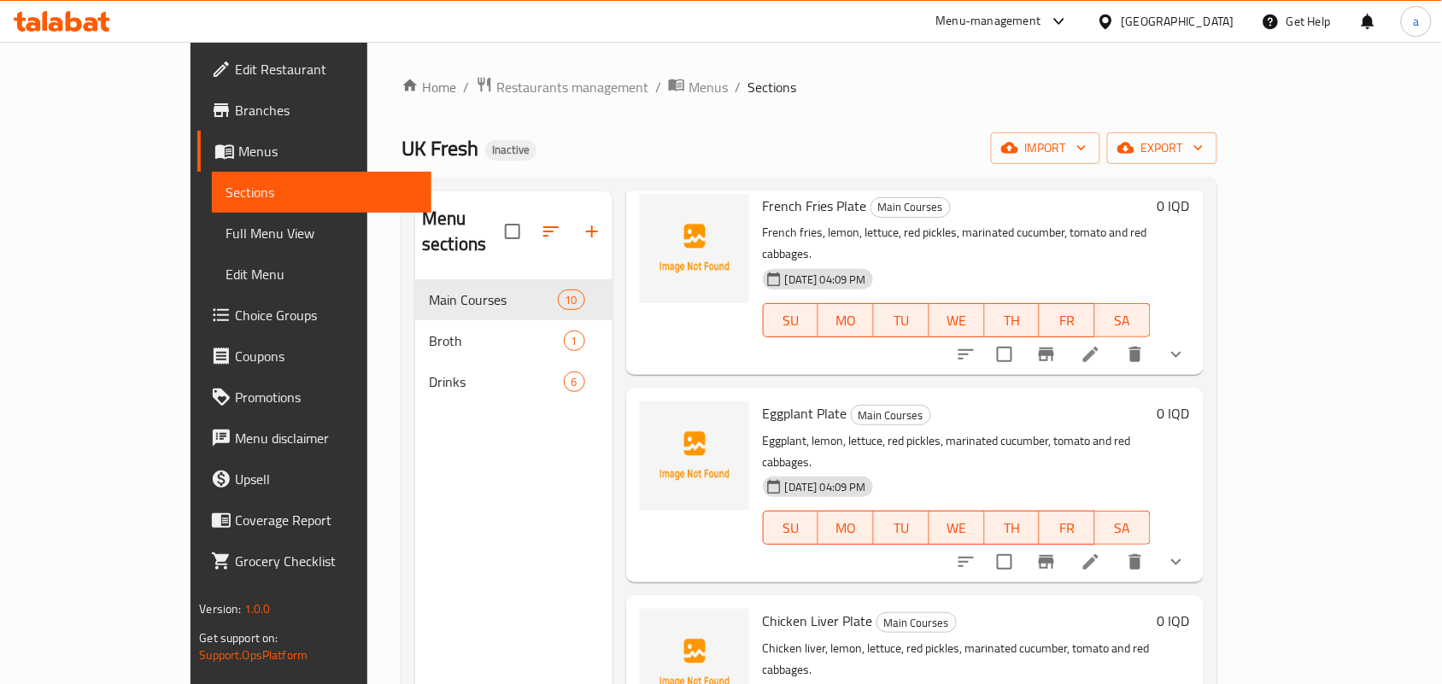
click at [1186, 354] on icon "show more" at bounding box center [1176, 354] width 20 height 20
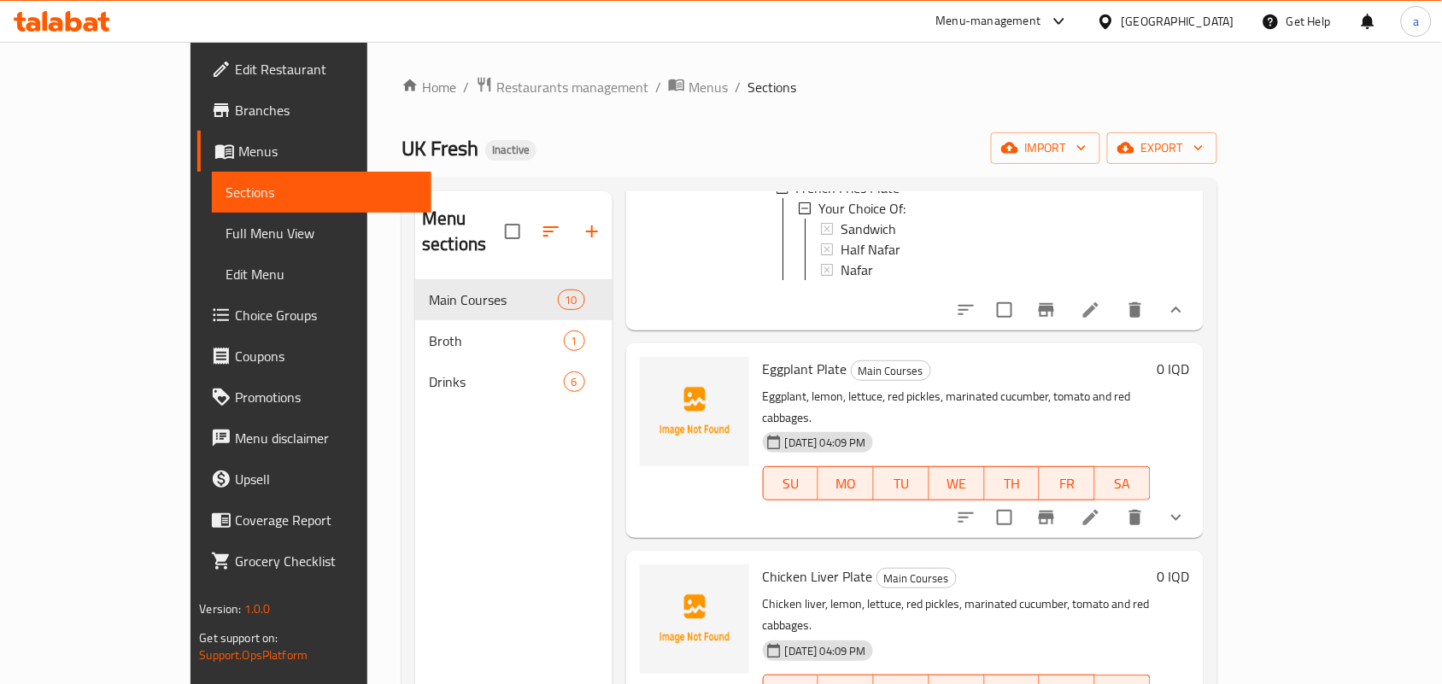
scroll to position [2473, 0]
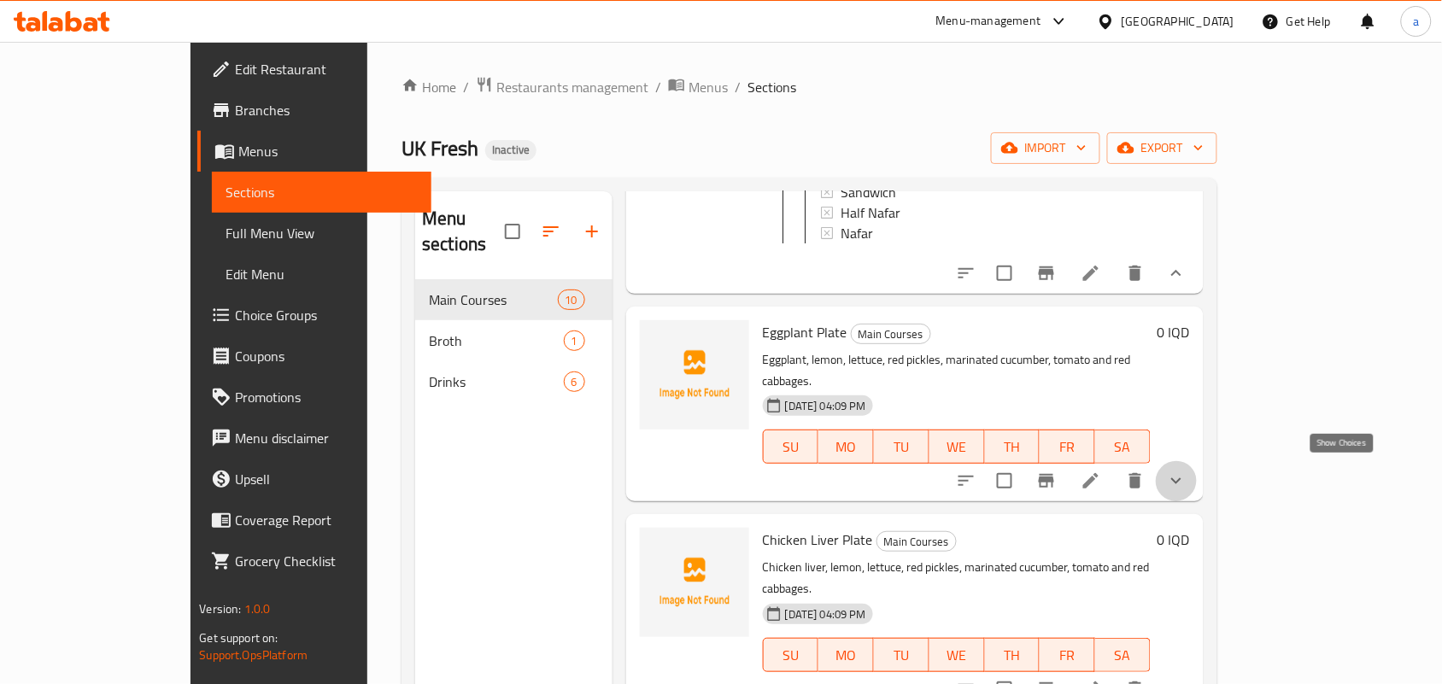
click at [1186, 476] on icon "show more" at bounding box center [1176, 481] width 20 height 20
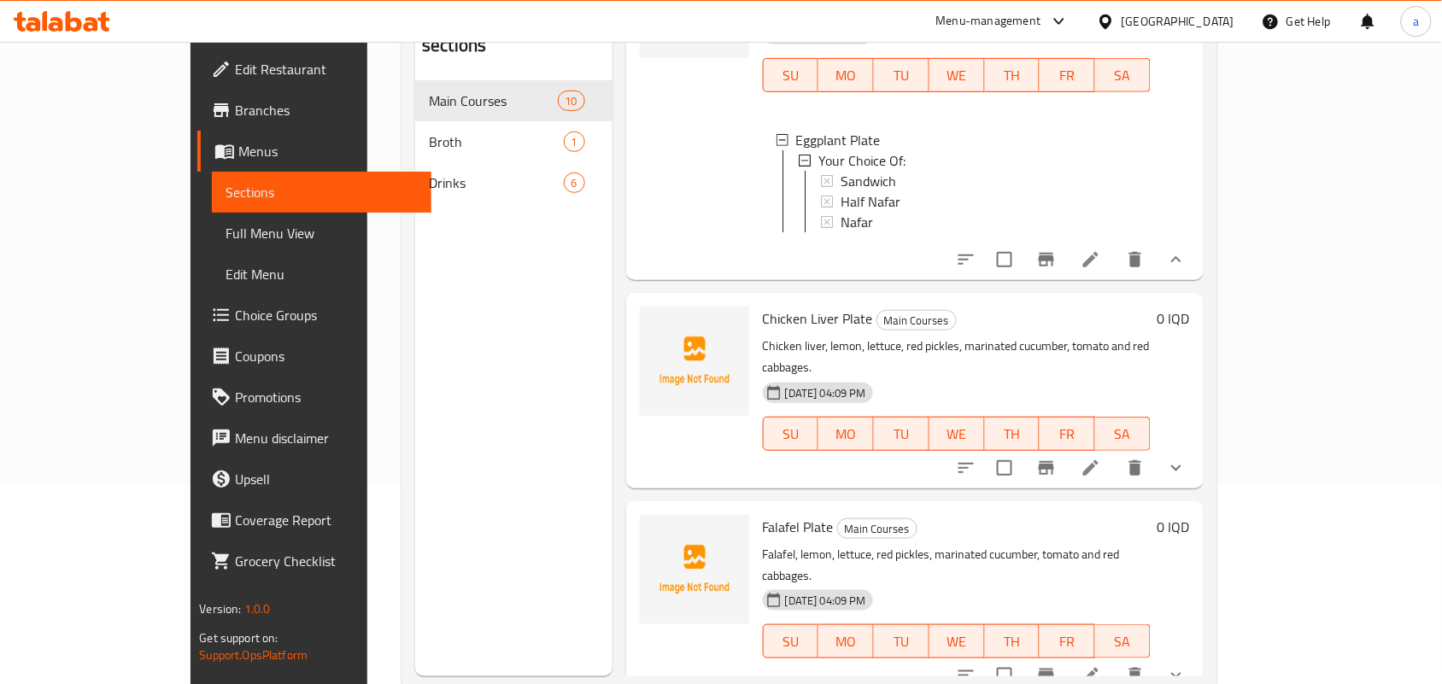
scroll to position [241, 0]
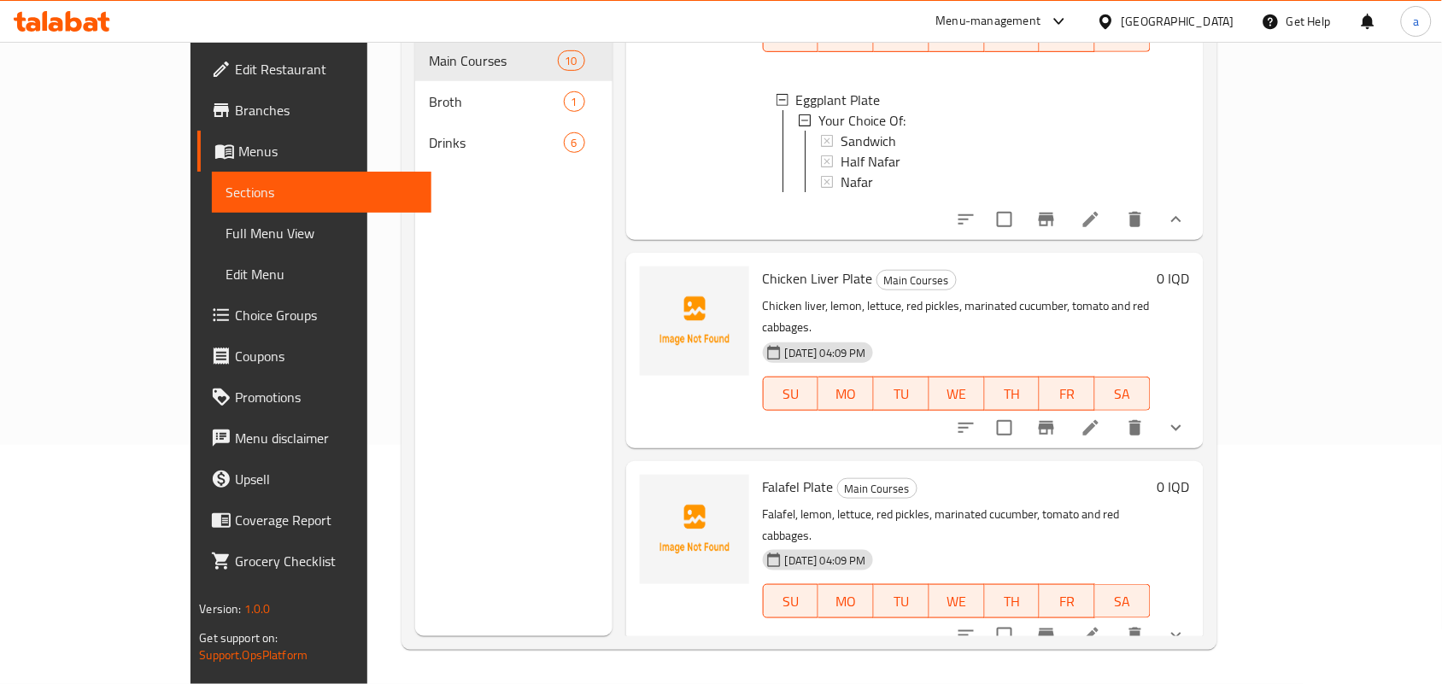
click at [1196, 431] on button "show more" at bounding box center [1175, 427] width 41 height 41
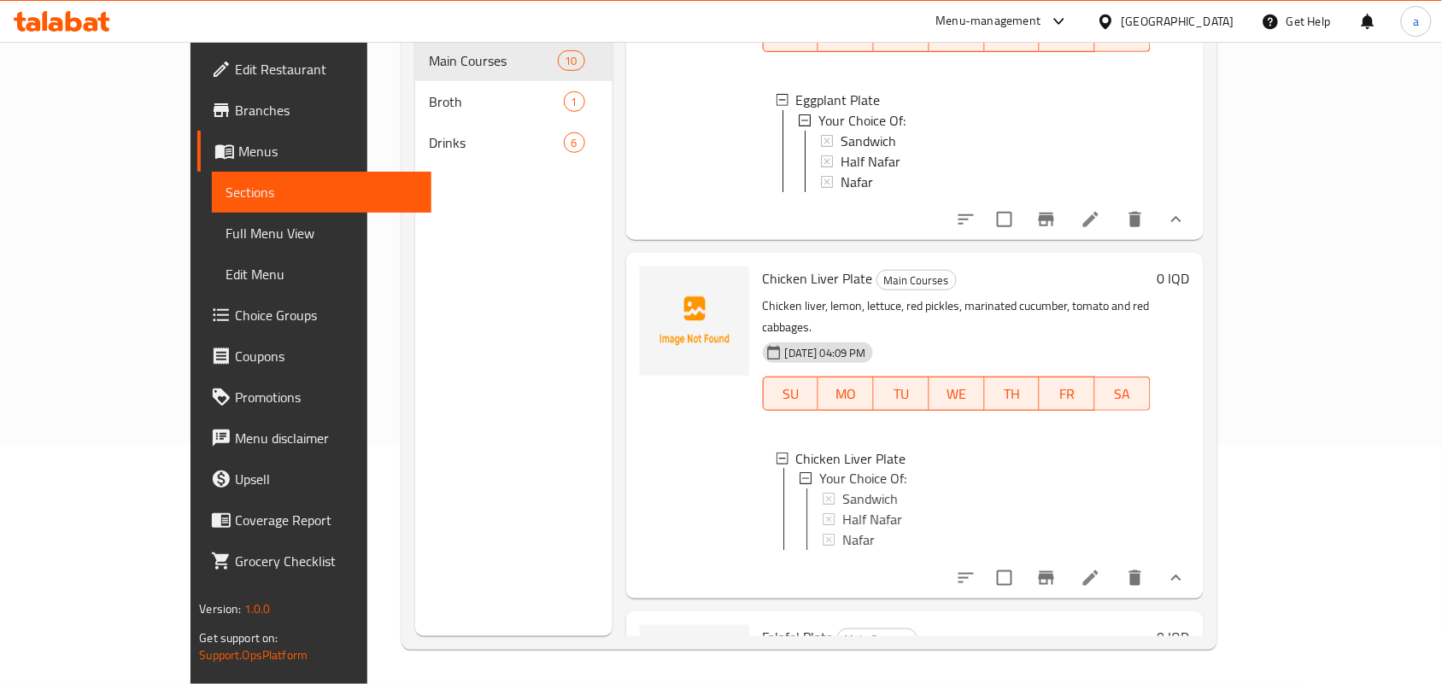
scroll to position [3, 0]
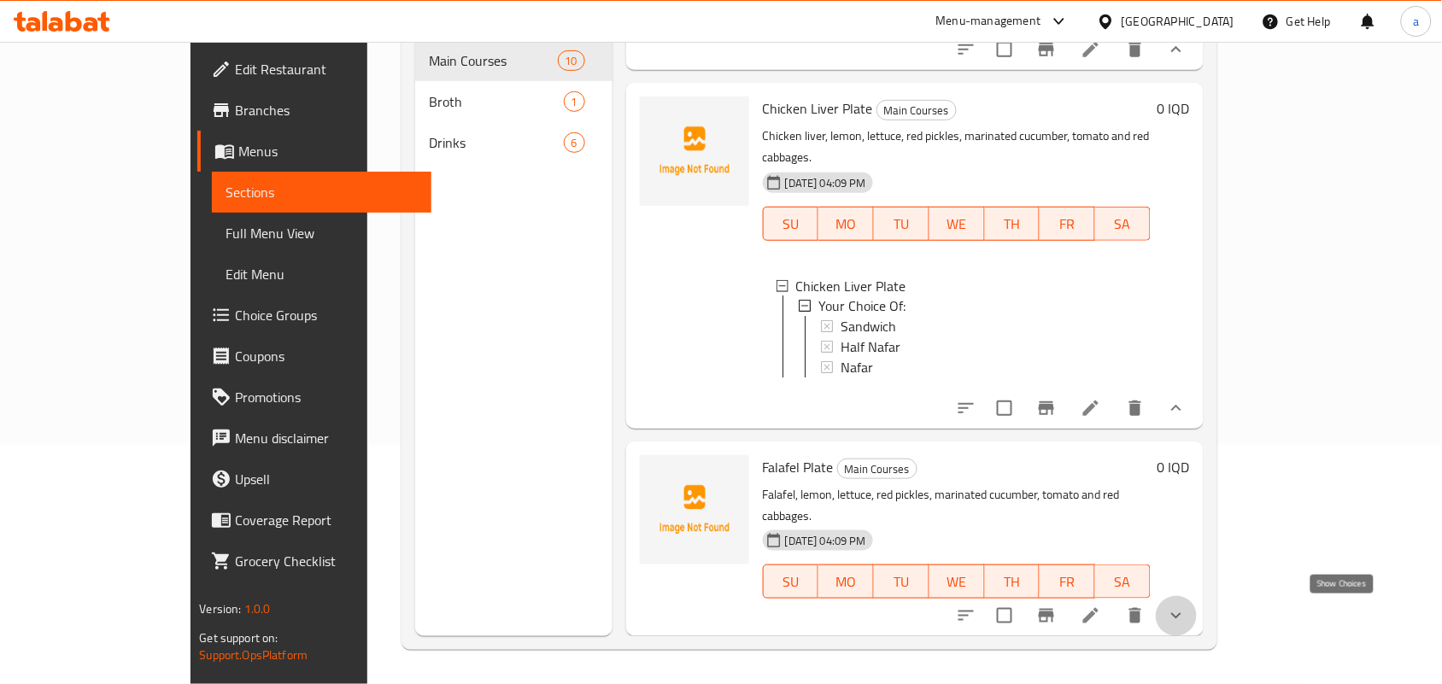
click at [1186, 605] on icon "show more" at bounding box center [1176, 615] width 20 height 20
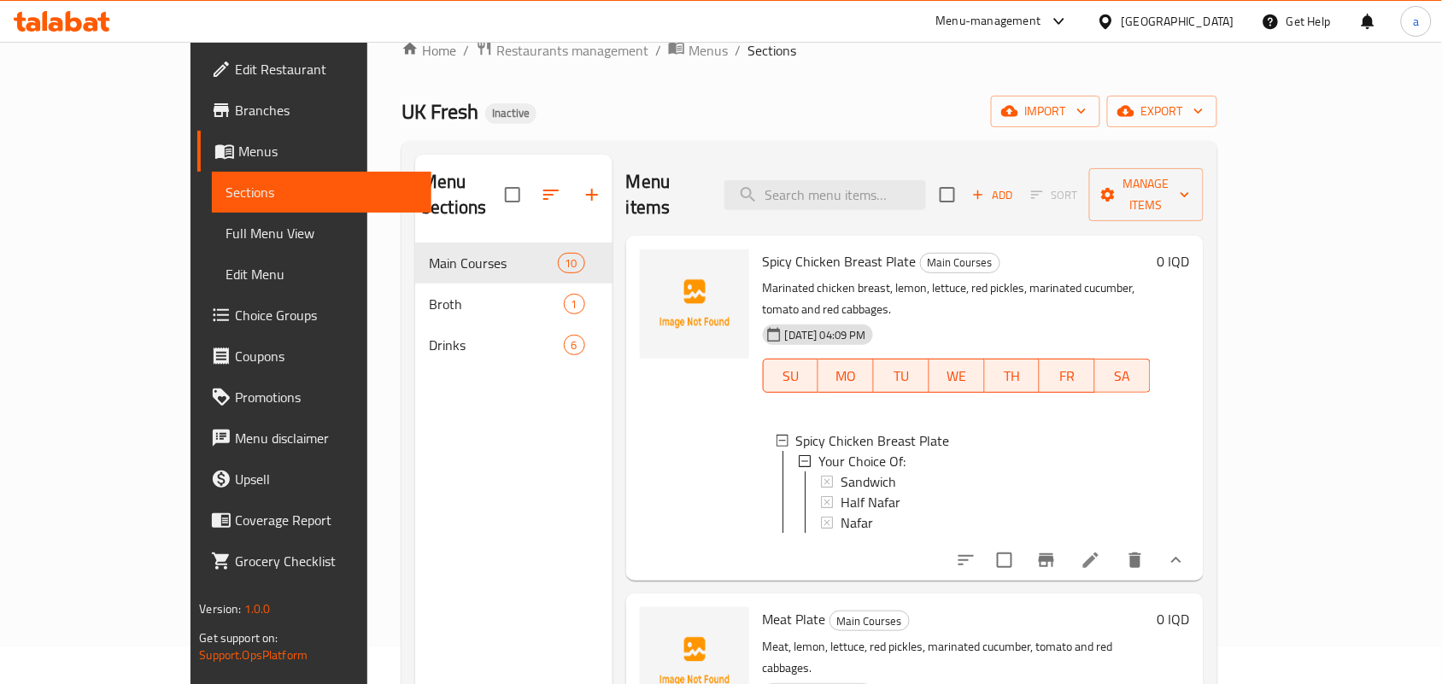
scroll to position [0, 0]
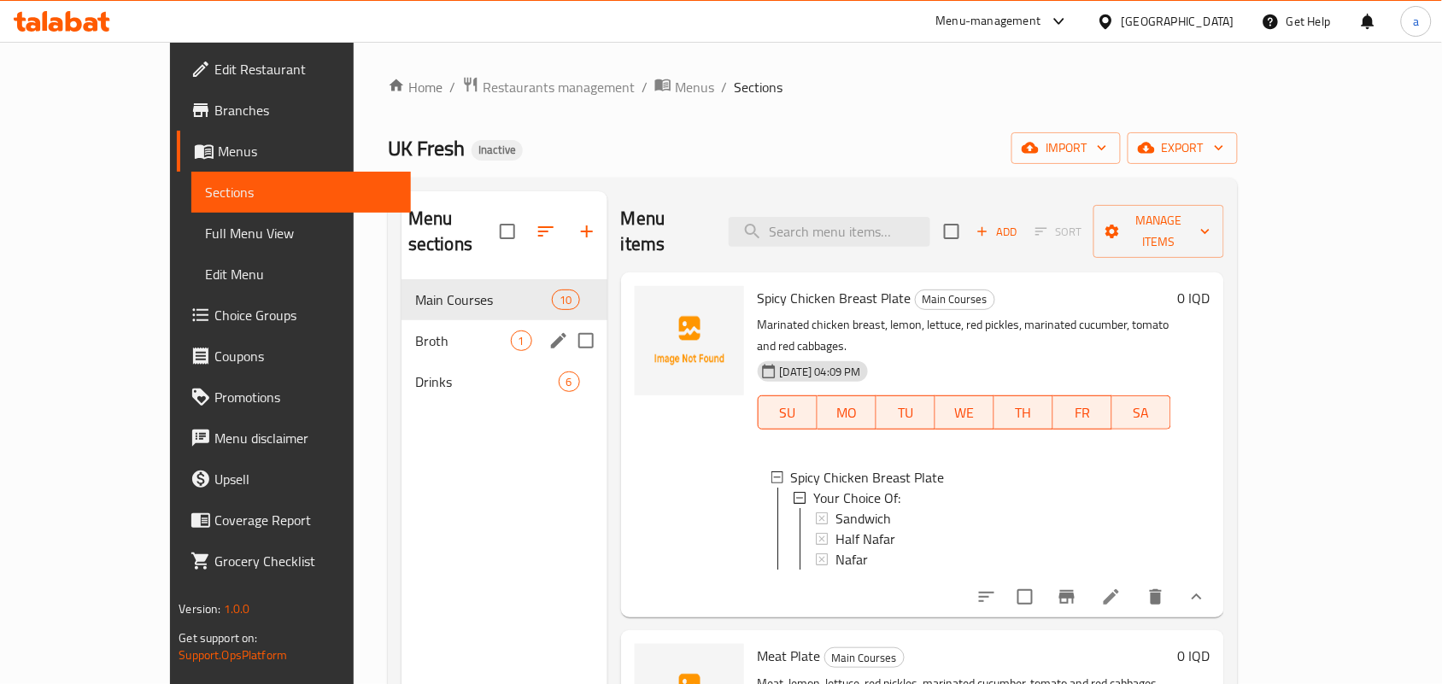
click at [415, 330] on span "Broth" at bounding box center [463, 340] width 96 height 20
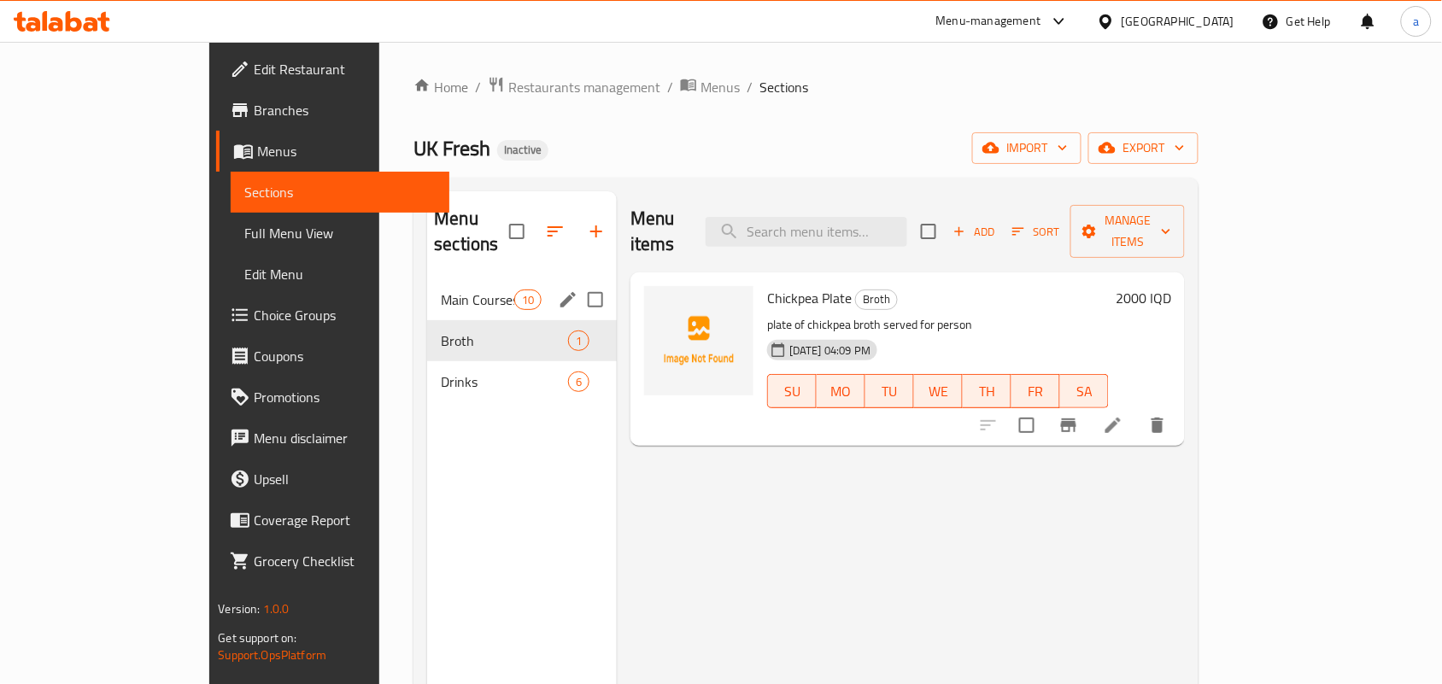
click at [441, 289] on span "Main Courses" at bounding box center [477, 299] width 73 height 20
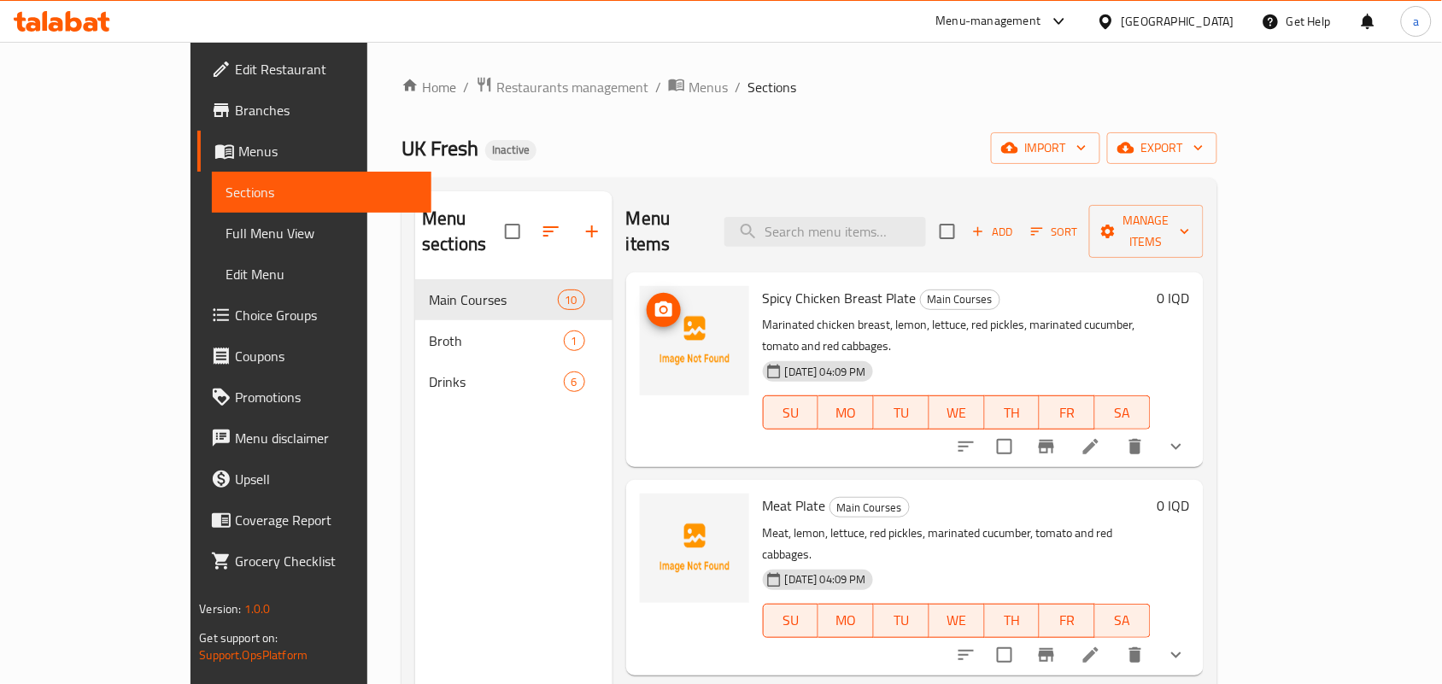
click at [655, 301] on icon "upload picture" at bounding box center [663, 308] width 17 height 15
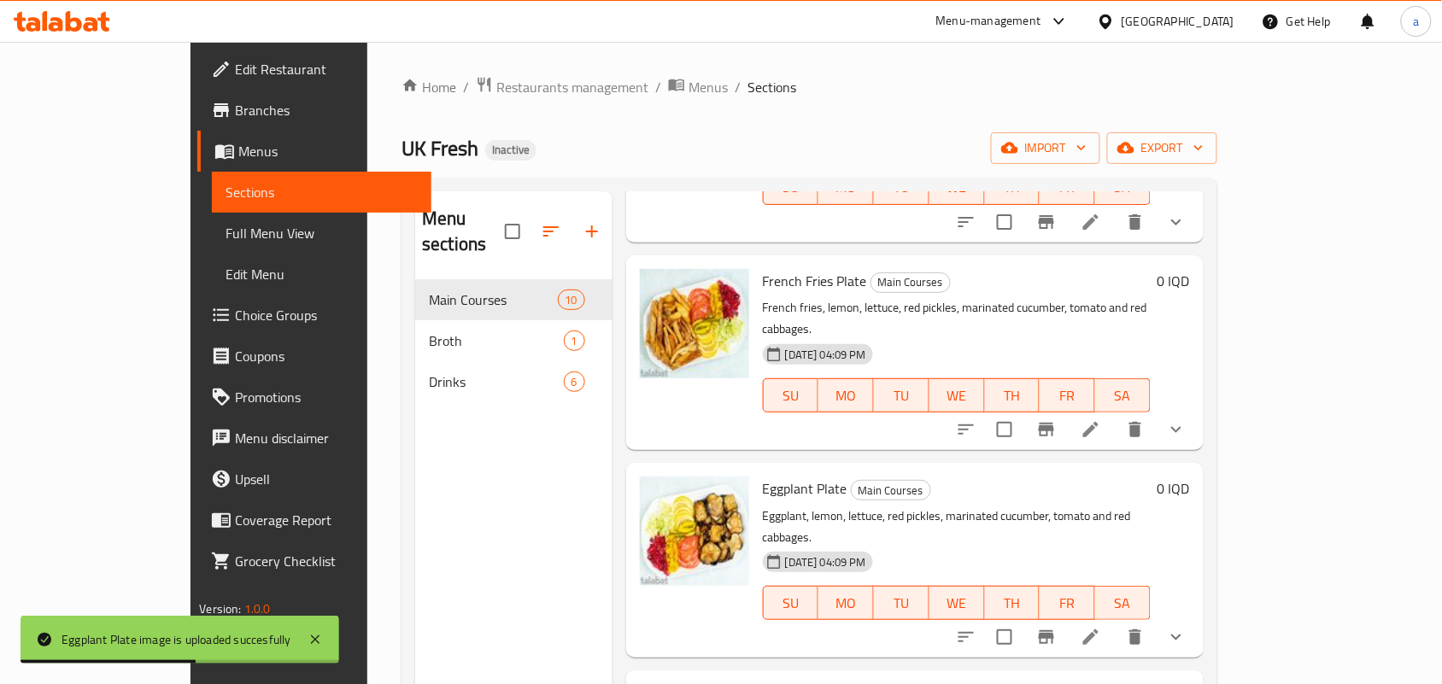
scroll to position [241, 0]
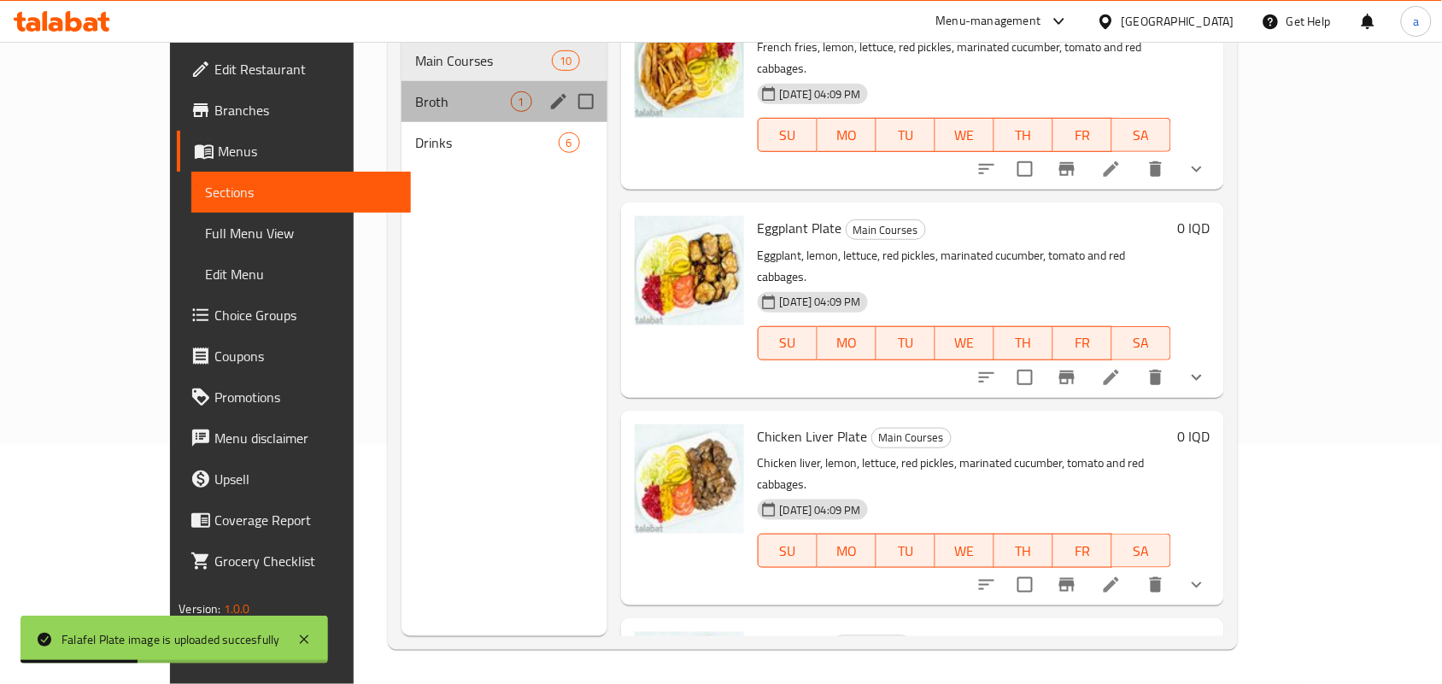
drag, startPoint x: 354, startPoint y: 78, endPoint x: 822, endPoint y: 243, distance: 496.4
click at [415, 91] on span "Broth" at bounding box center [463, 101] width 96 height 20
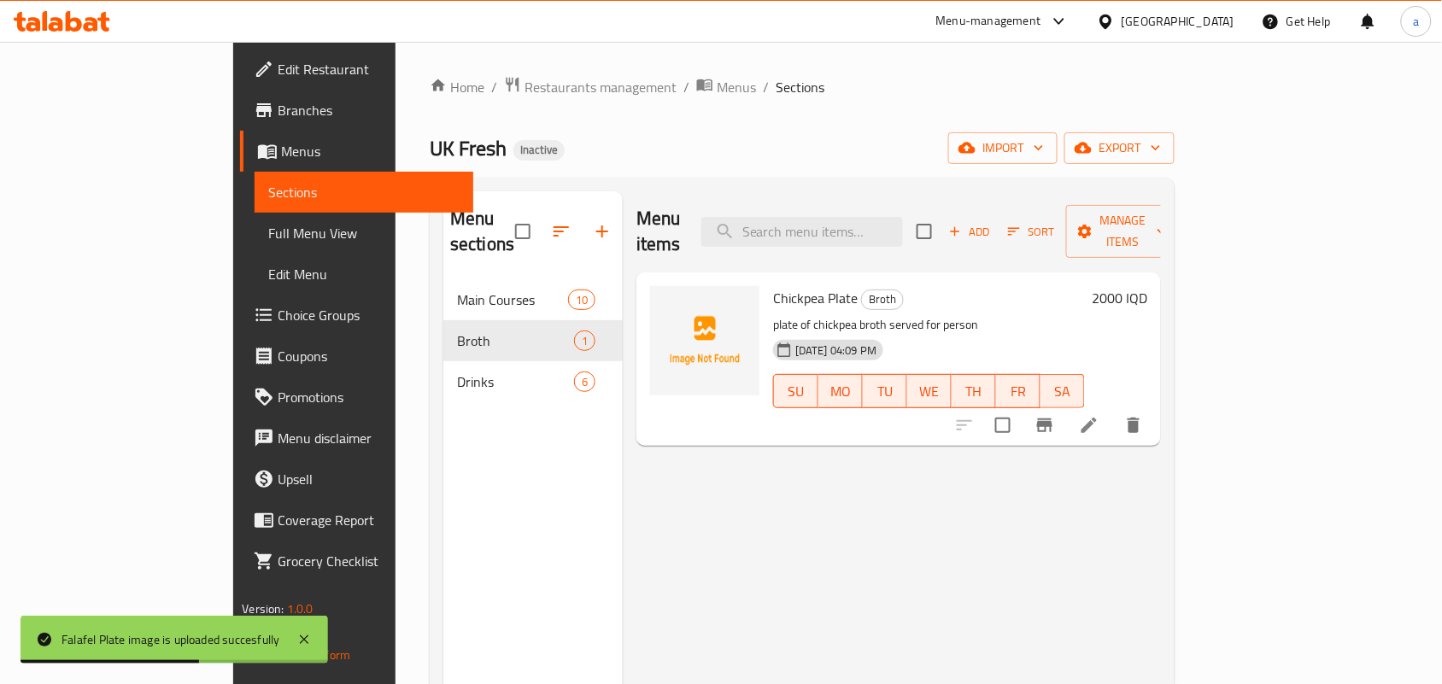
click at [773, 285] on span "Chickpea Plate" at bounding box center [815, 298] width 85 height 26
copy span "Chickpea"
click at [665, 301] on icon "upload picture" at bounding box center [673, 308] width 17 height 15
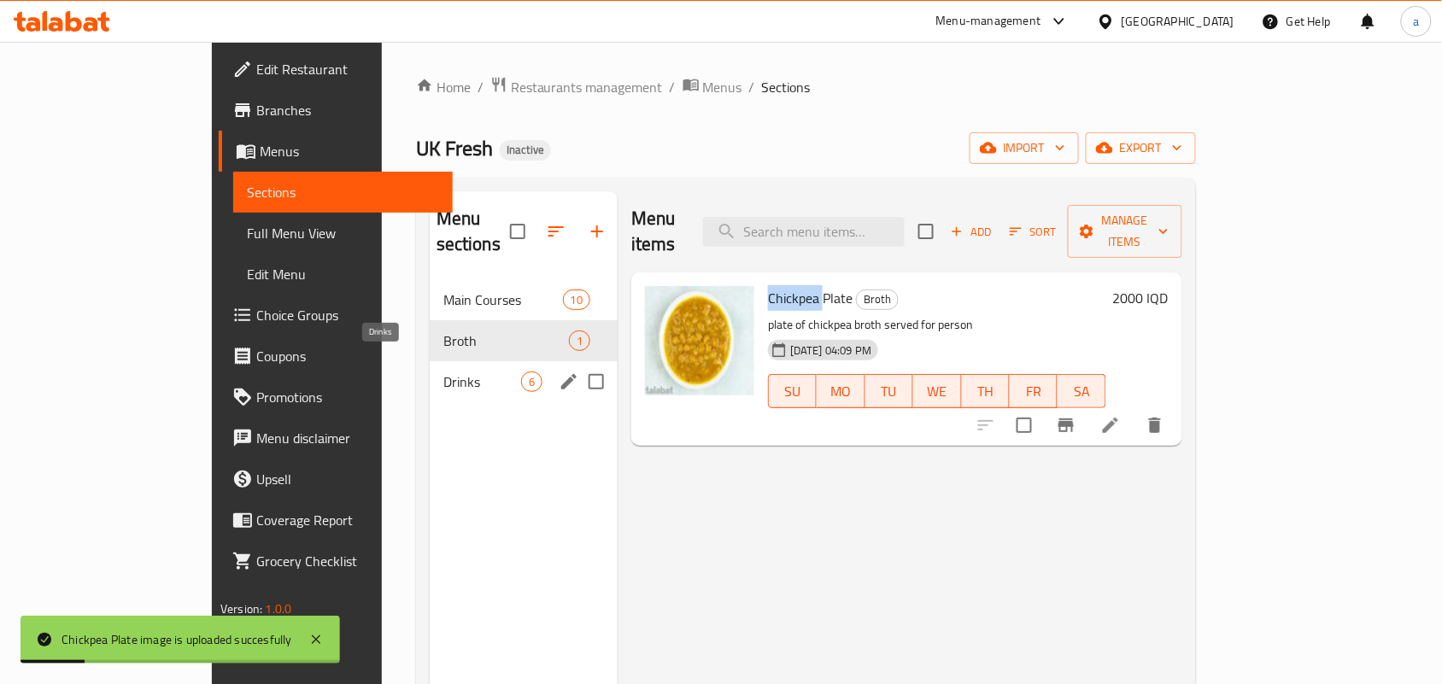
click at [443, 371] on span "Drinks" at bounding box center [482, 381] width 78 height 20
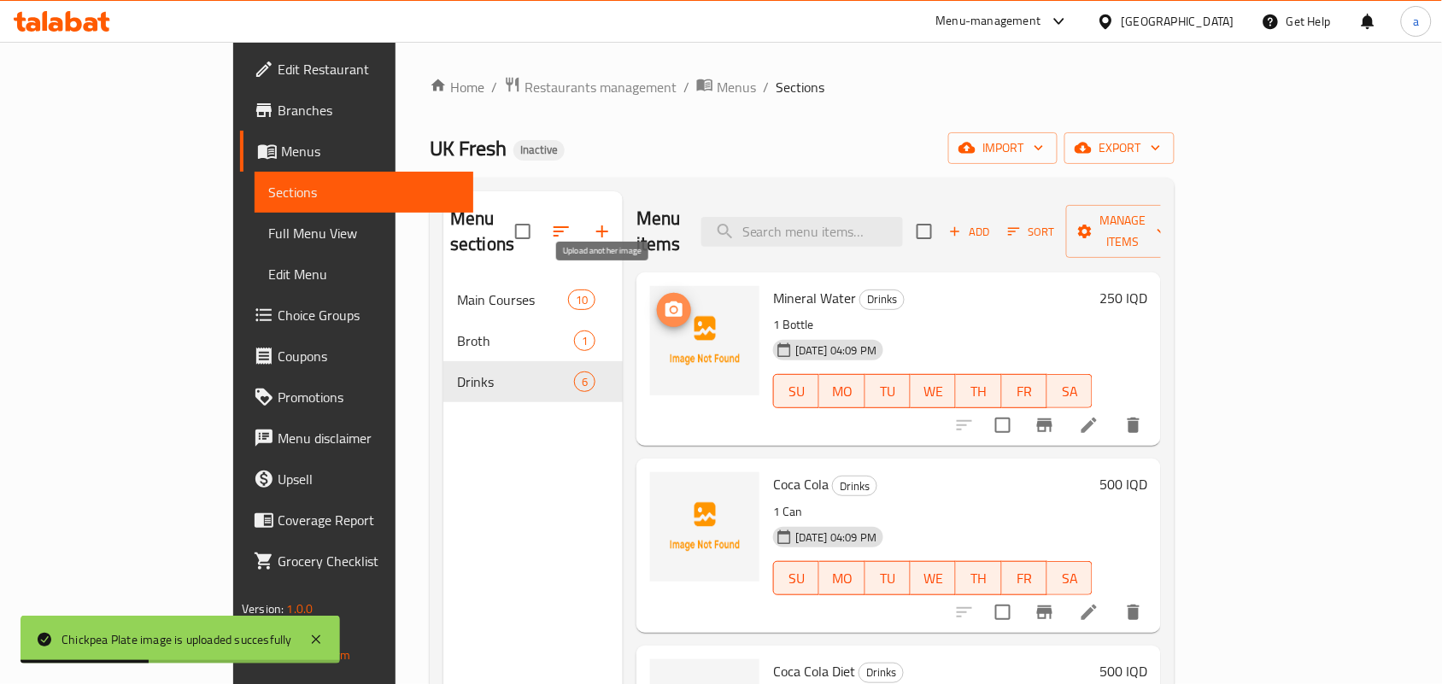
click at [657, 300] on span "upload picture" at bounding box center [674, 310] width 34 height 20
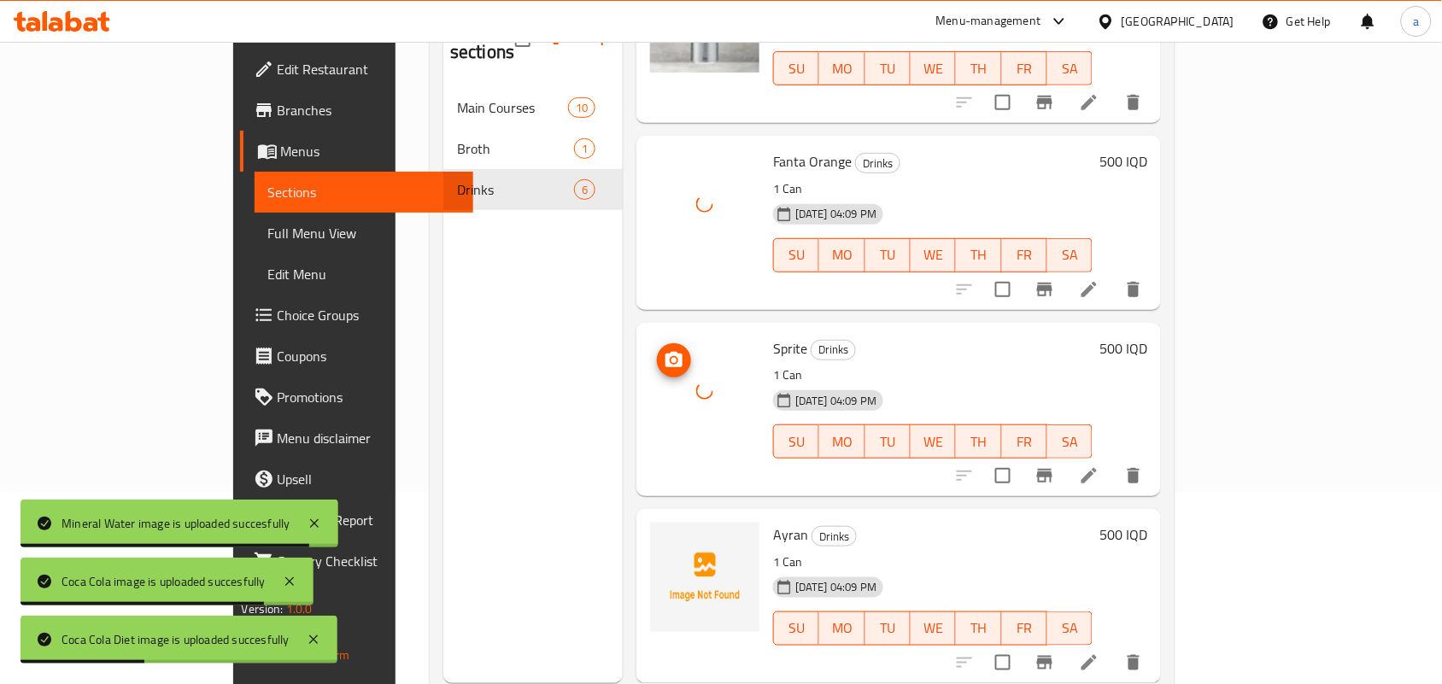
scroll to position [241, 0]
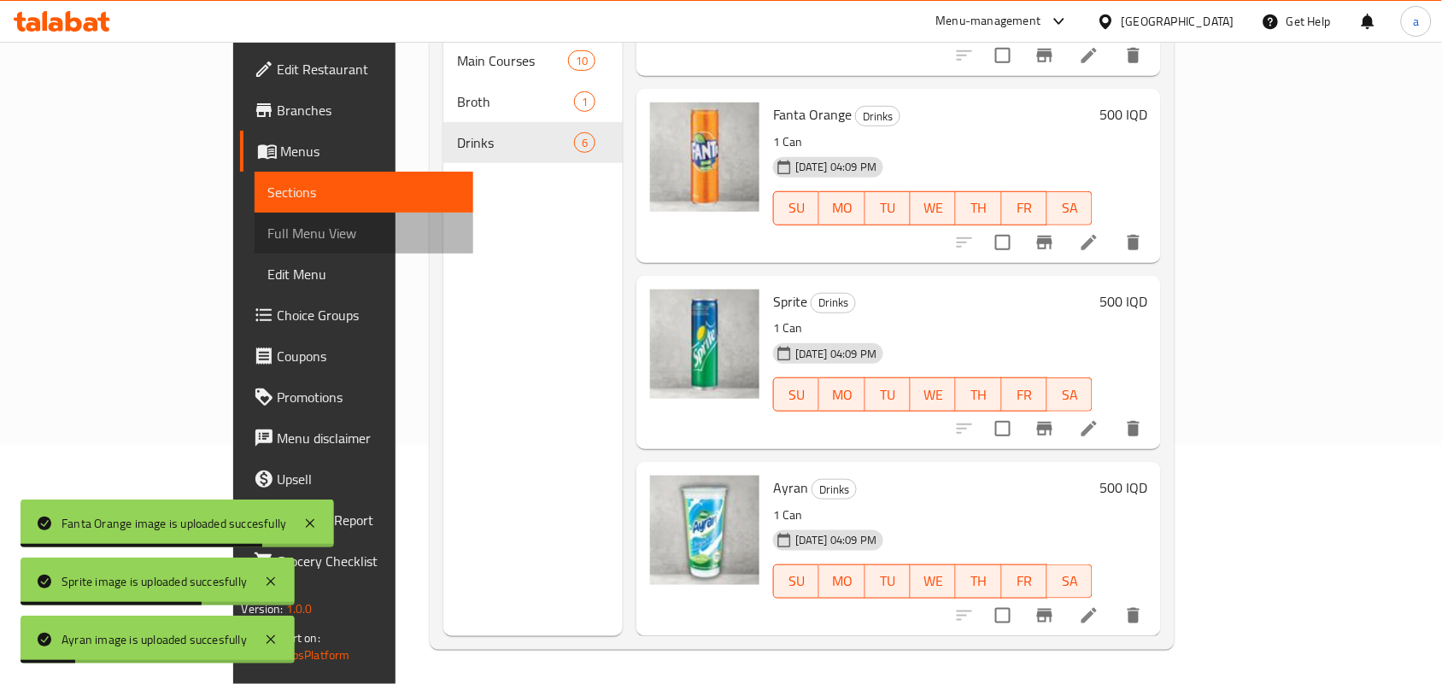
click at [268, 239] on span "Full Menu View" at bounding box center [364, 233] width 192 height 20
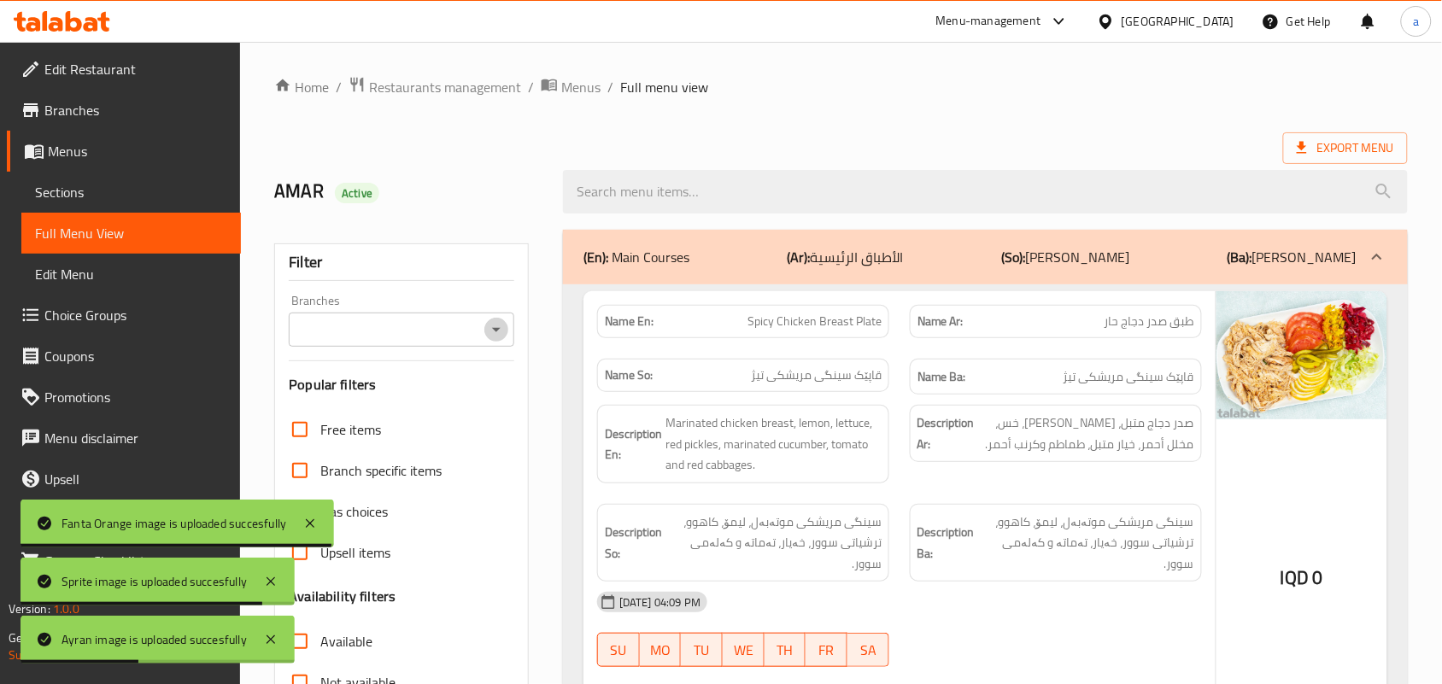
click at [492, 334] on icon "Open" at bounding box center [496, 329] width 20 height 20
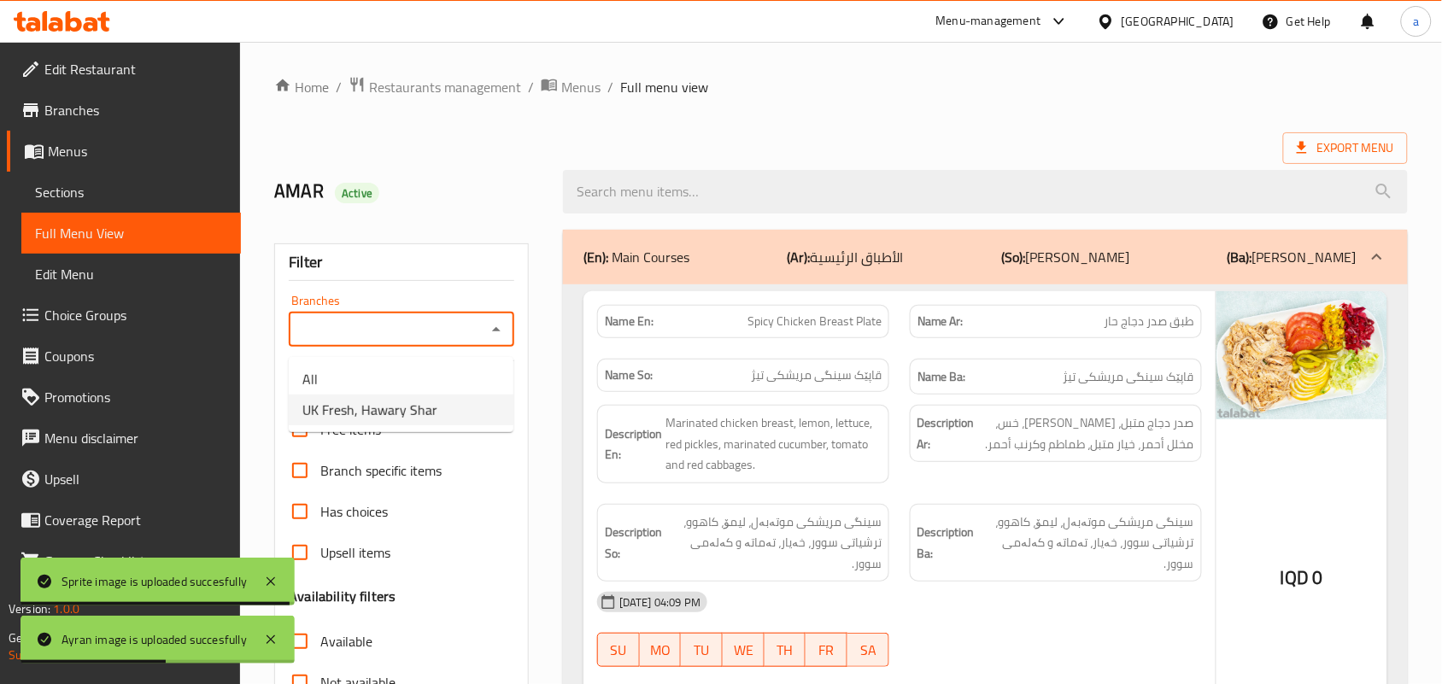
click at [394, 401] on span "UK Fresh, Hawary Shar" at bounding box center [369, 410] width 135 height 20
type input "UK Fresh, Hawary Shar"
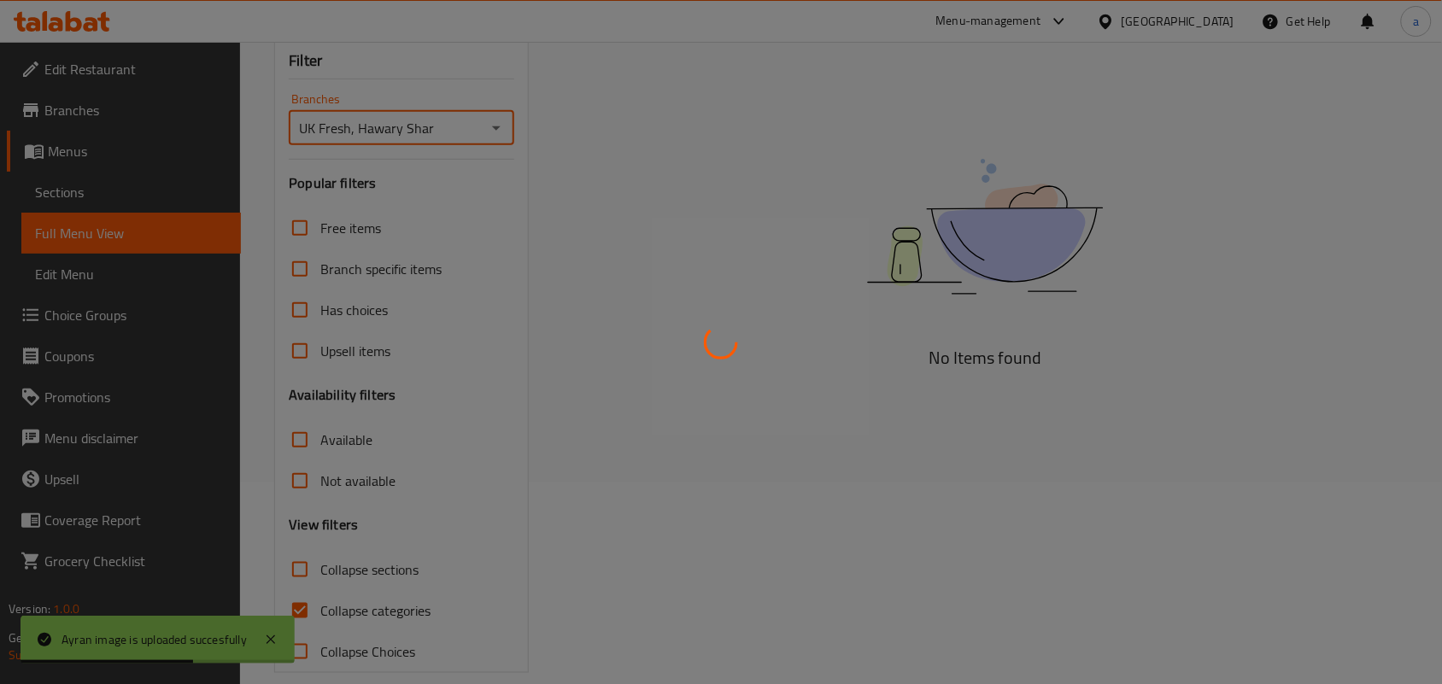
scroll to position [249, 0]
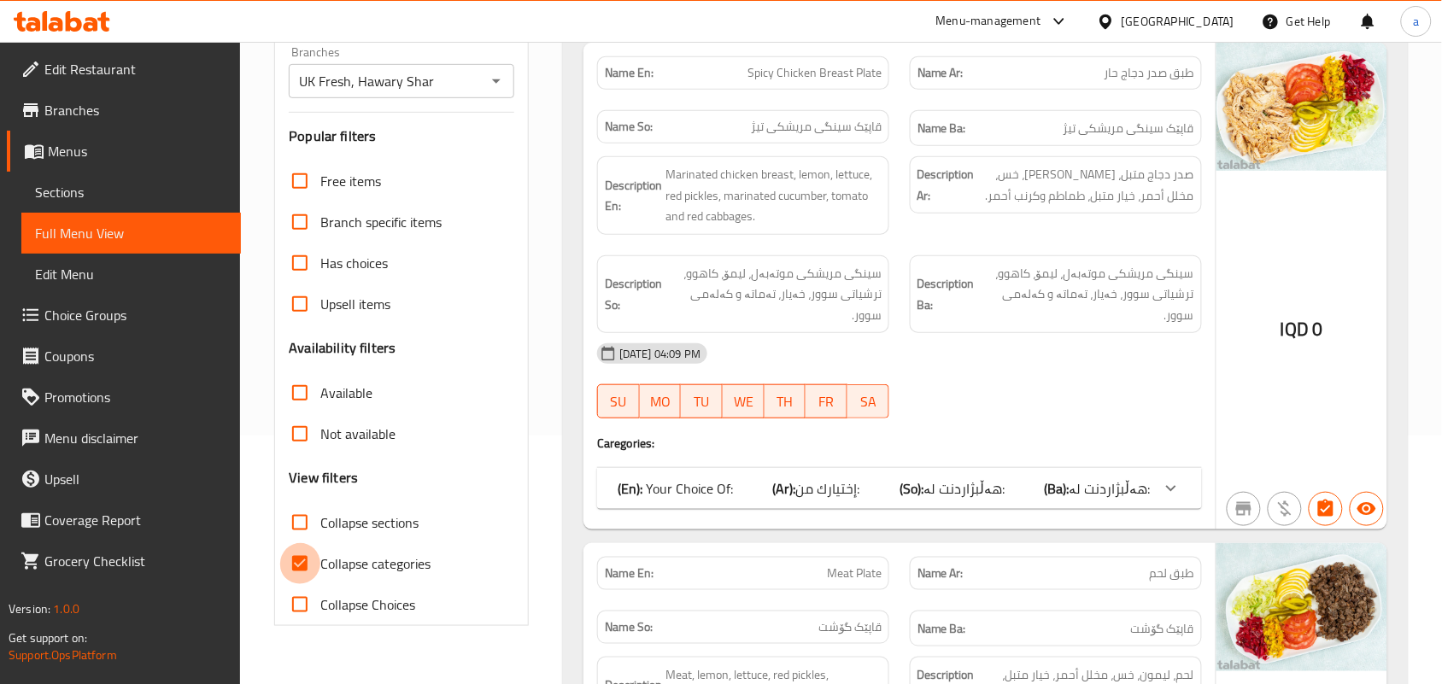
click at [313, 584] on input "Collapse categories" at bounding box center [299, 563] width 41 height 41
checkbox input "false"
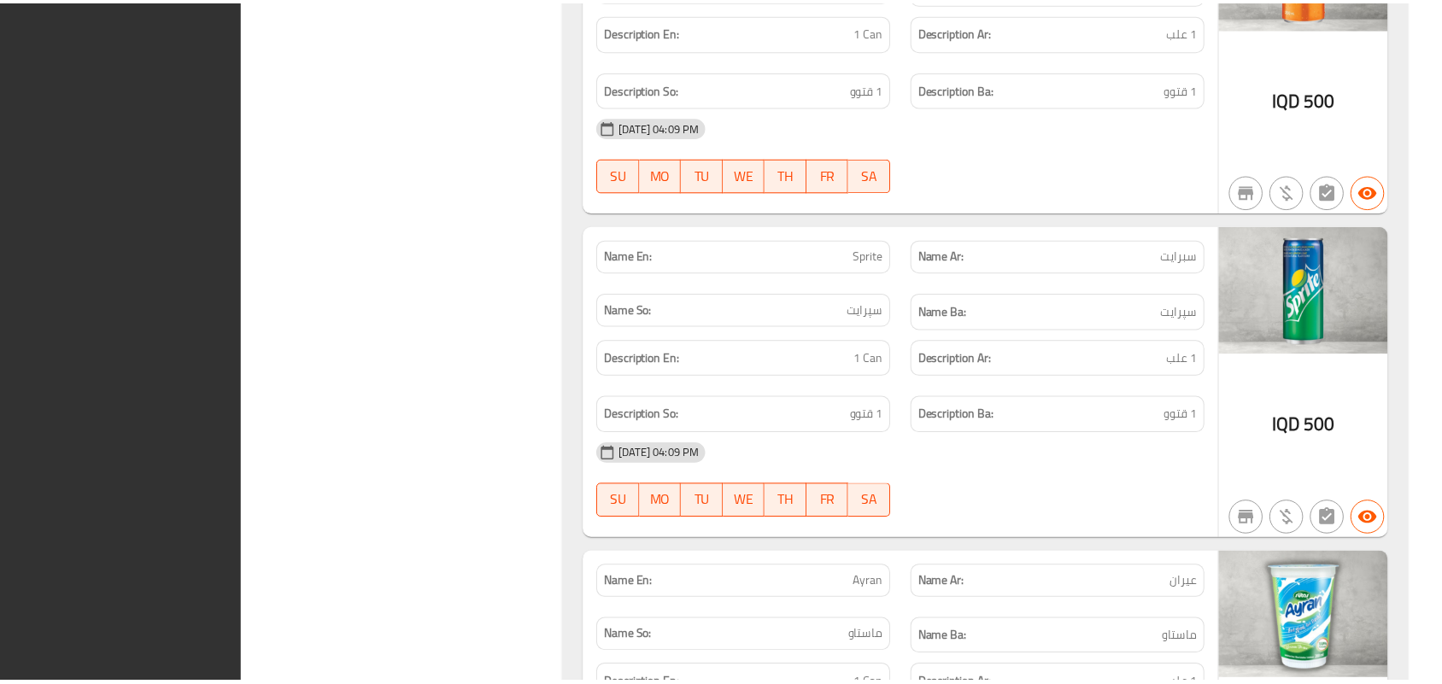
scroll to position [9540, 0]
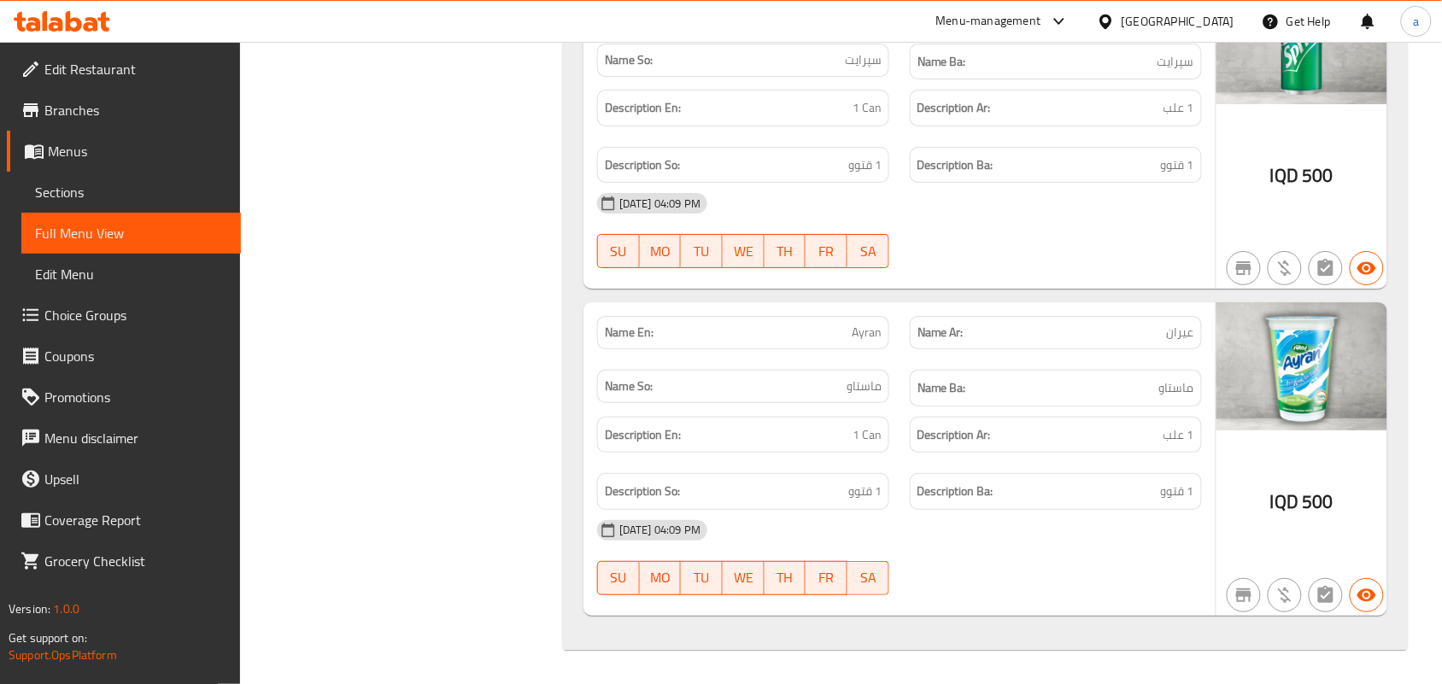
click at [104, 103] on span "Branches" at bounding box center [135, 110] width 183 height 20
